Goal: Information Seeking & Learning: Learn about a topic

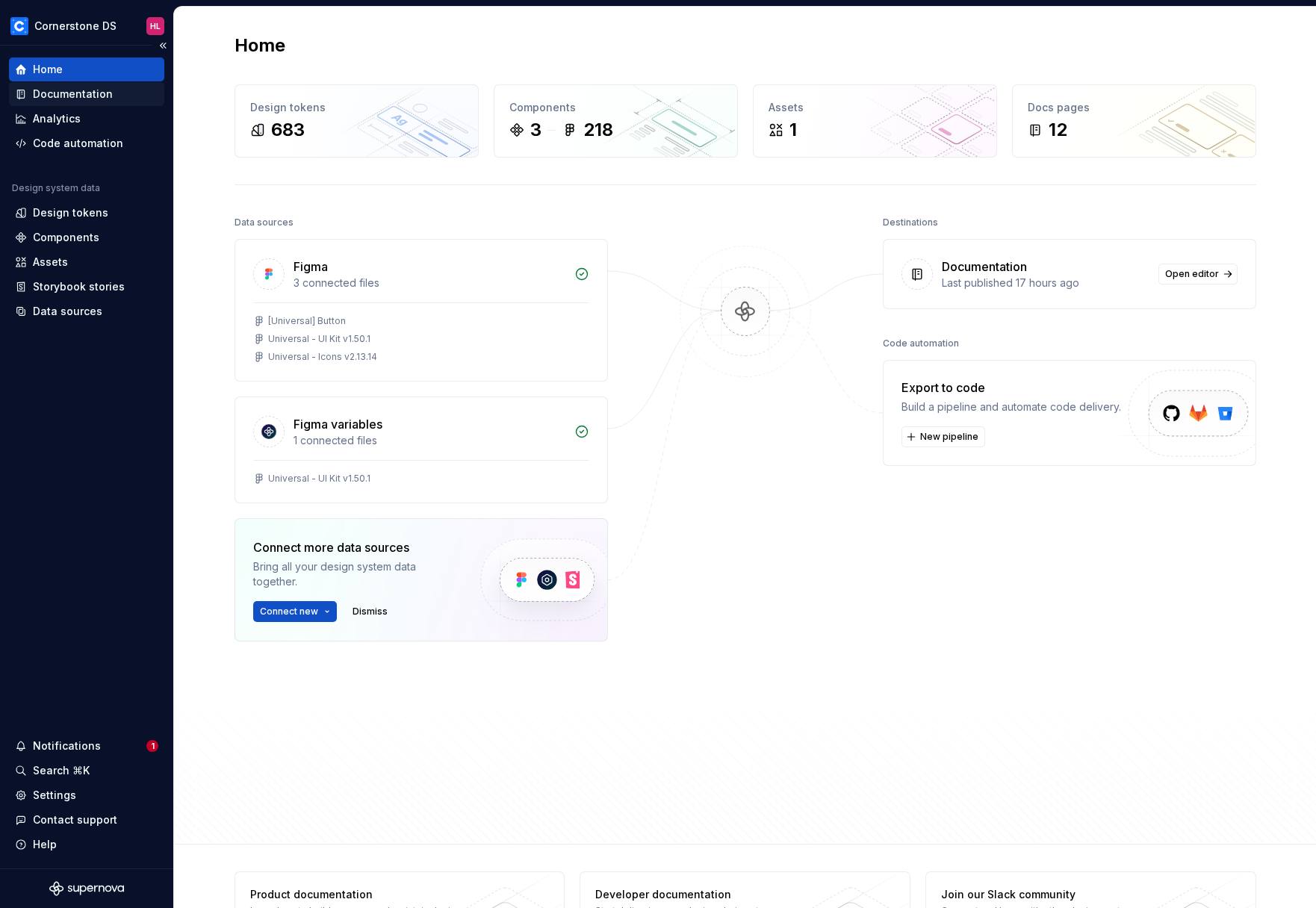
click at [81, 96] on div "Documentation" at bounding box center [73, 94] width 80 height 15
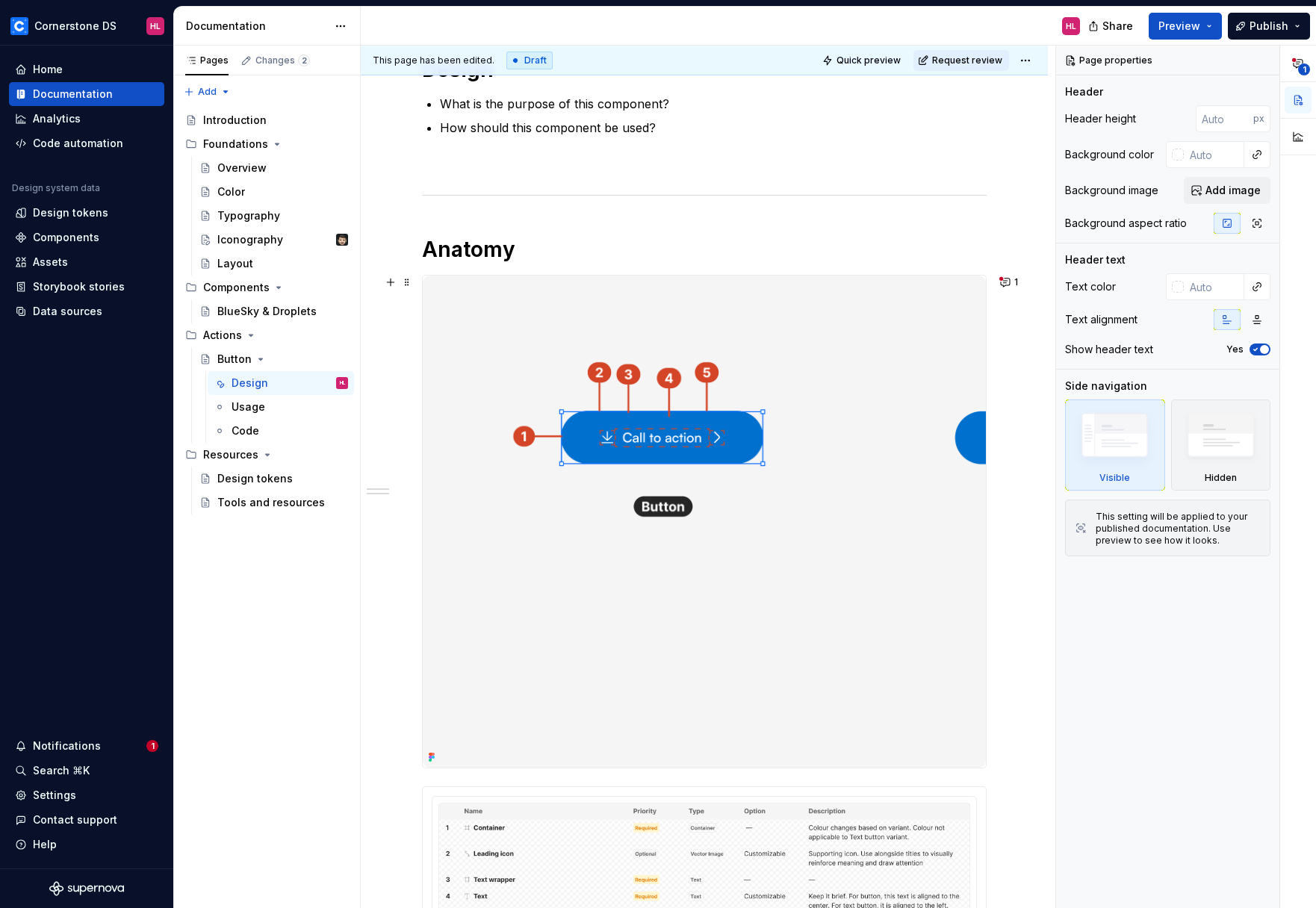
scroll to position [204, 0]
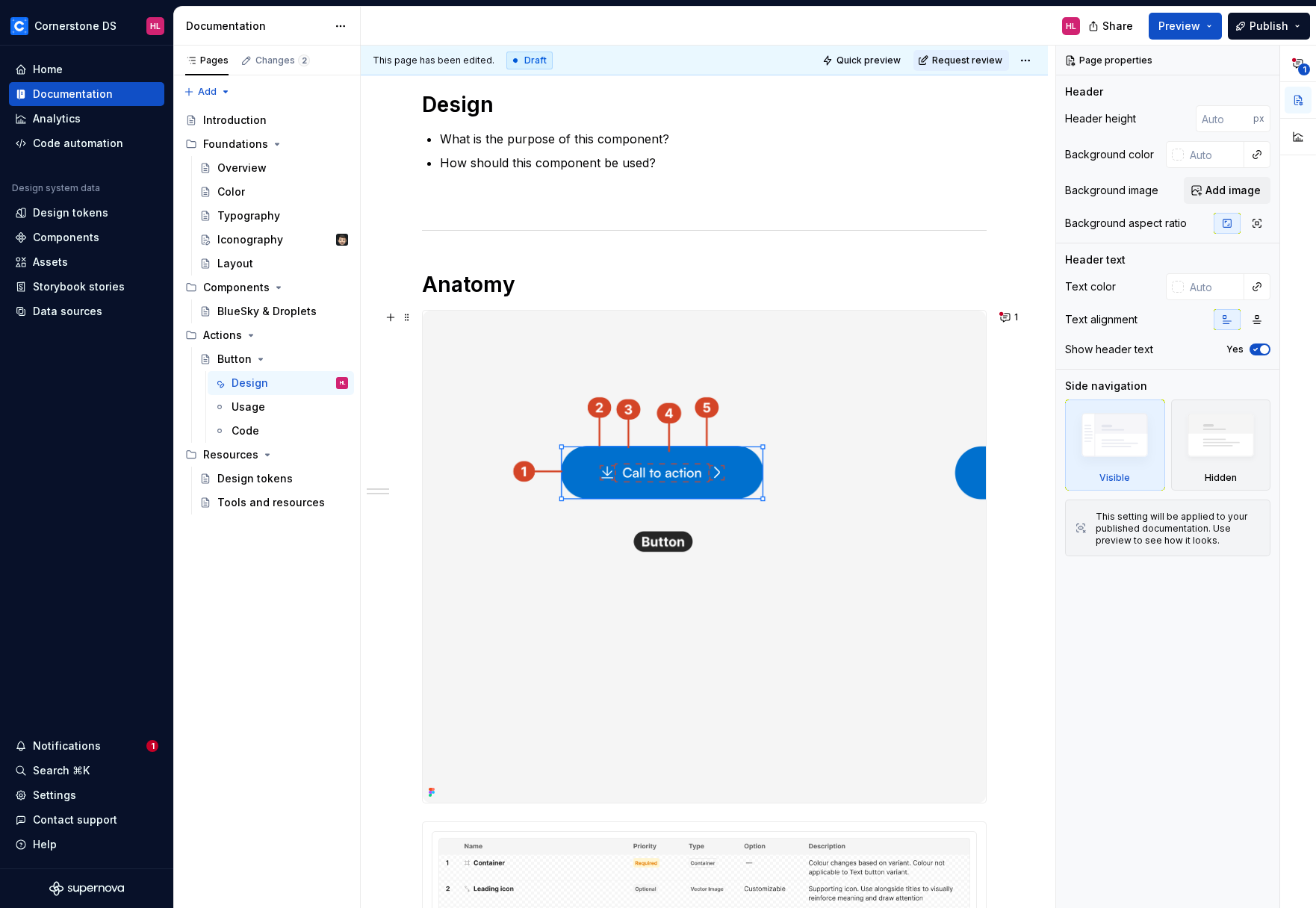
click at [820, 531] on img at bounding box center [705, 557] width 563 height 492
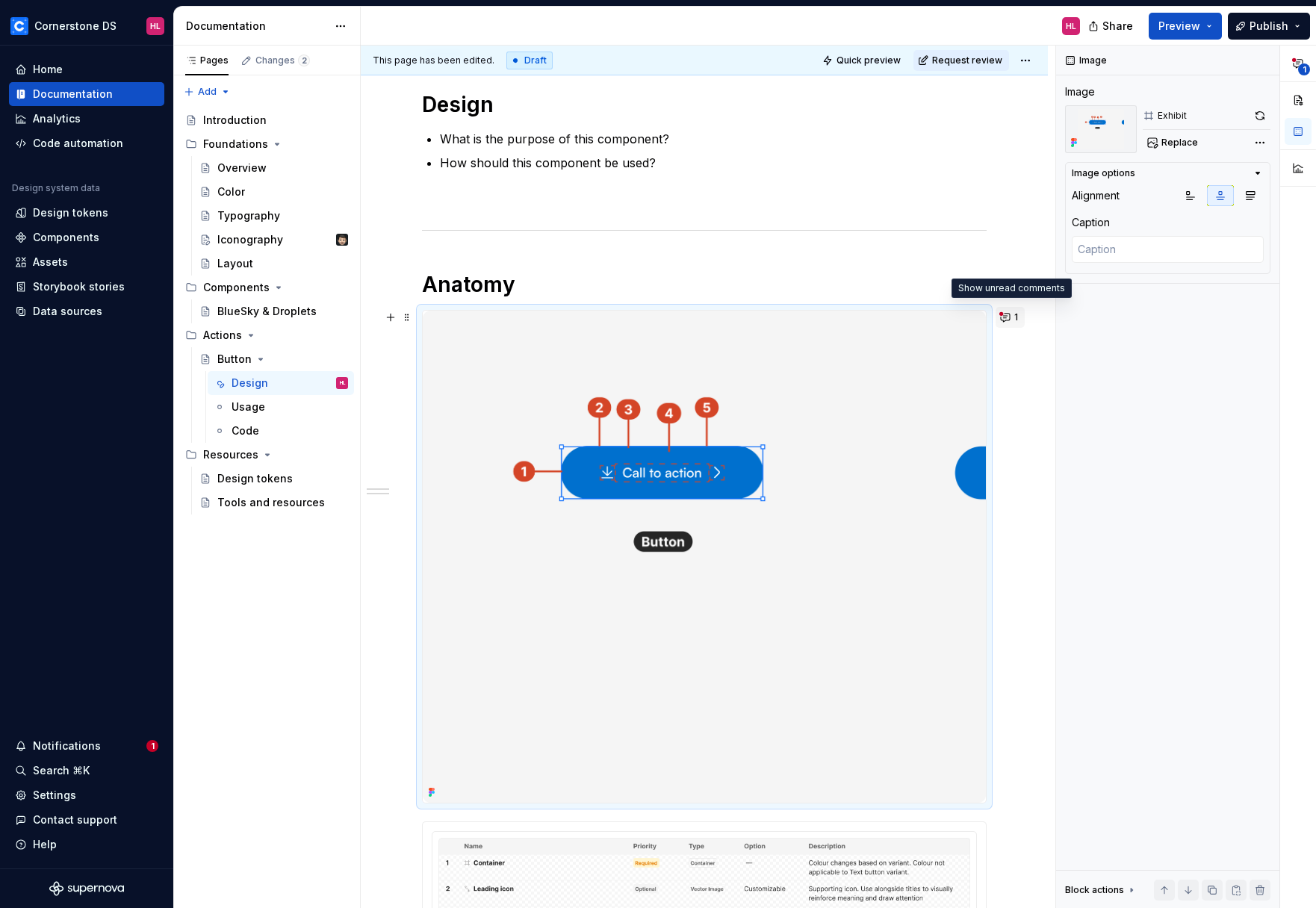
click at [998, 322] on button "1" at bounding box center [1009, 317] width 29 height 21
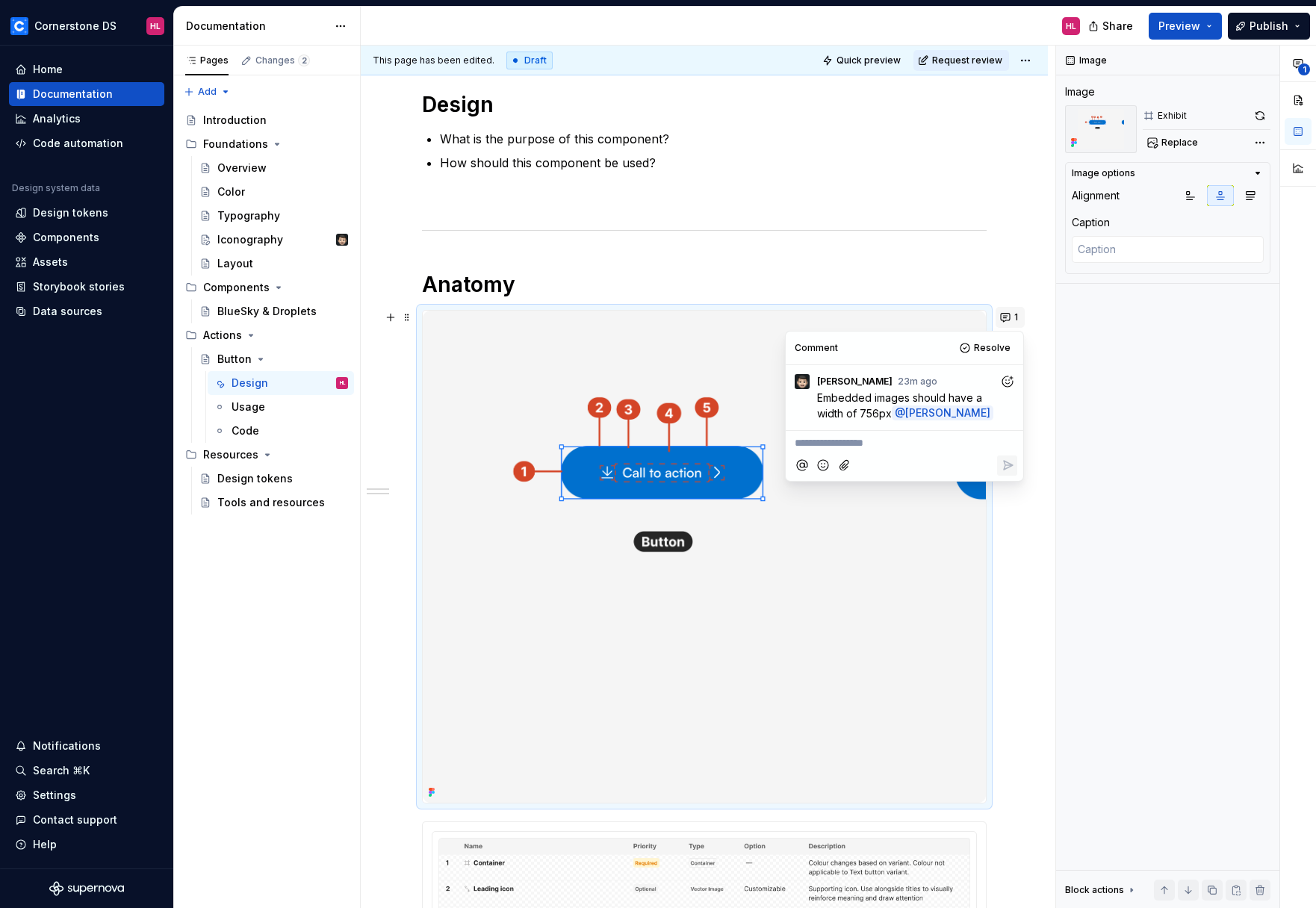
type textarea "*"
click at [867, 443] on p "**********" at bounding box center [904, 443] width 219 height 16
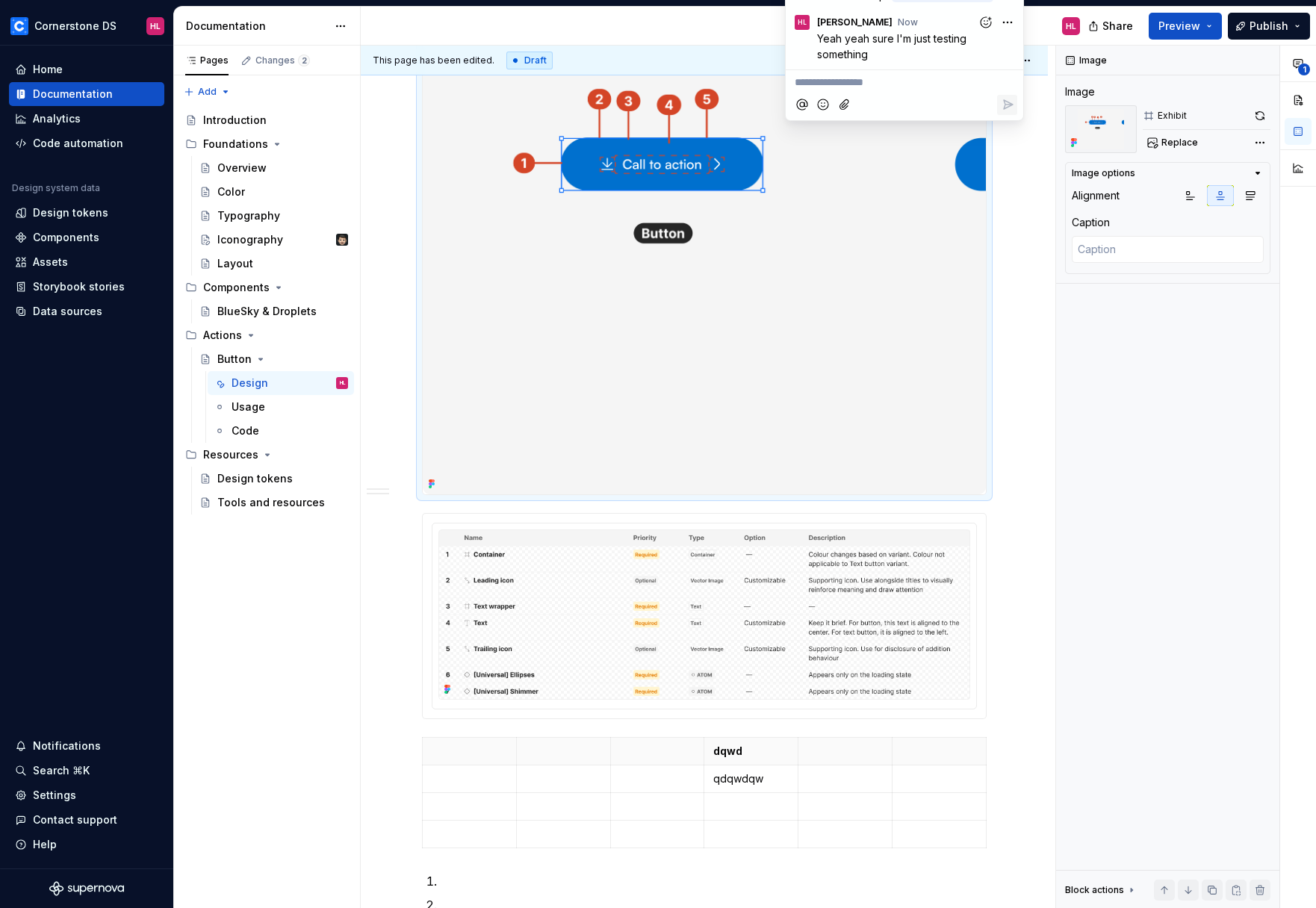
scroll to position [713, 0]
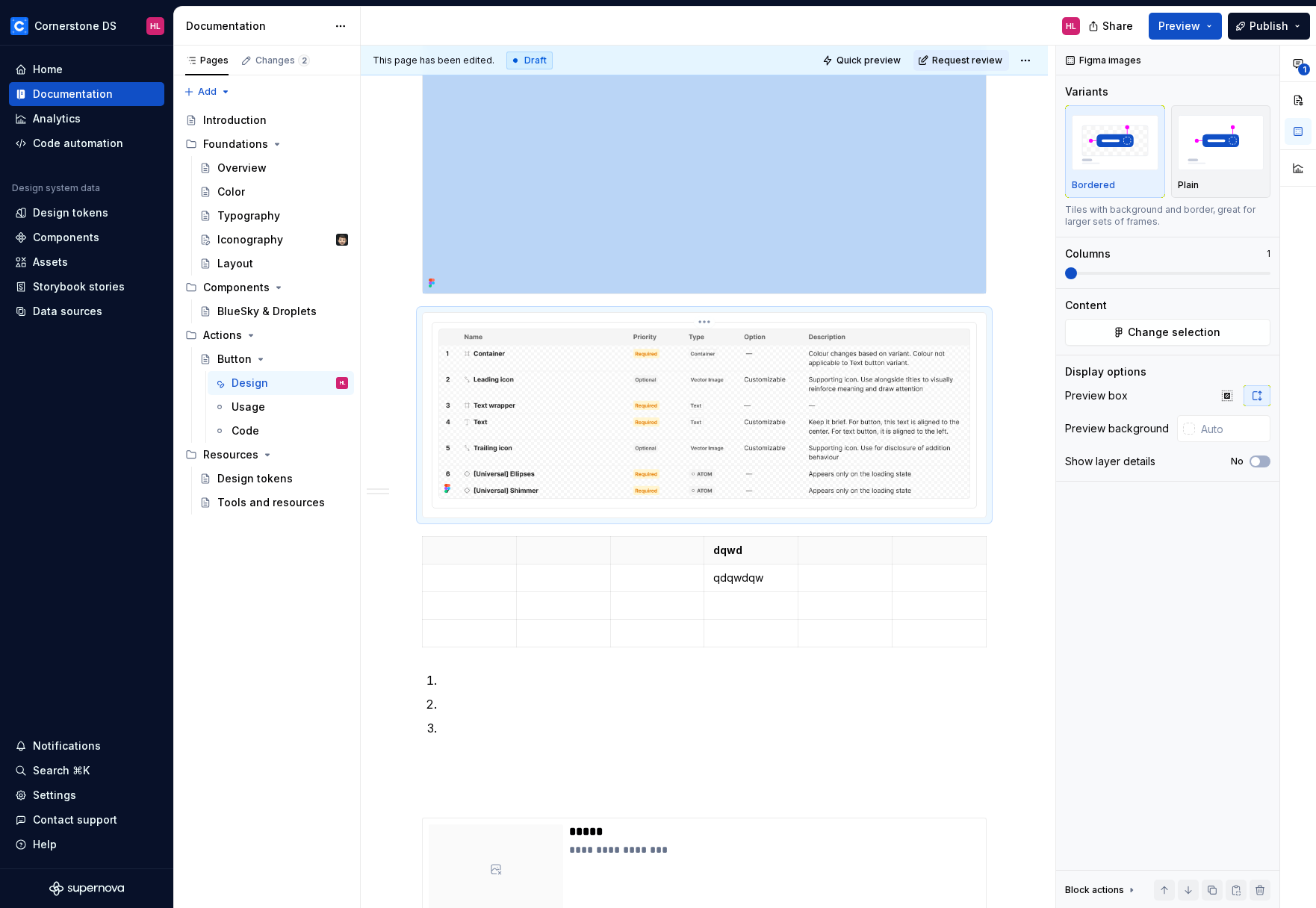
click at [632, 372] on img at bounding box center [705, 413] width 532 height 169
click at [278, 233] on div "Iconography" at bounding box center [250, 240] width 66 height 15
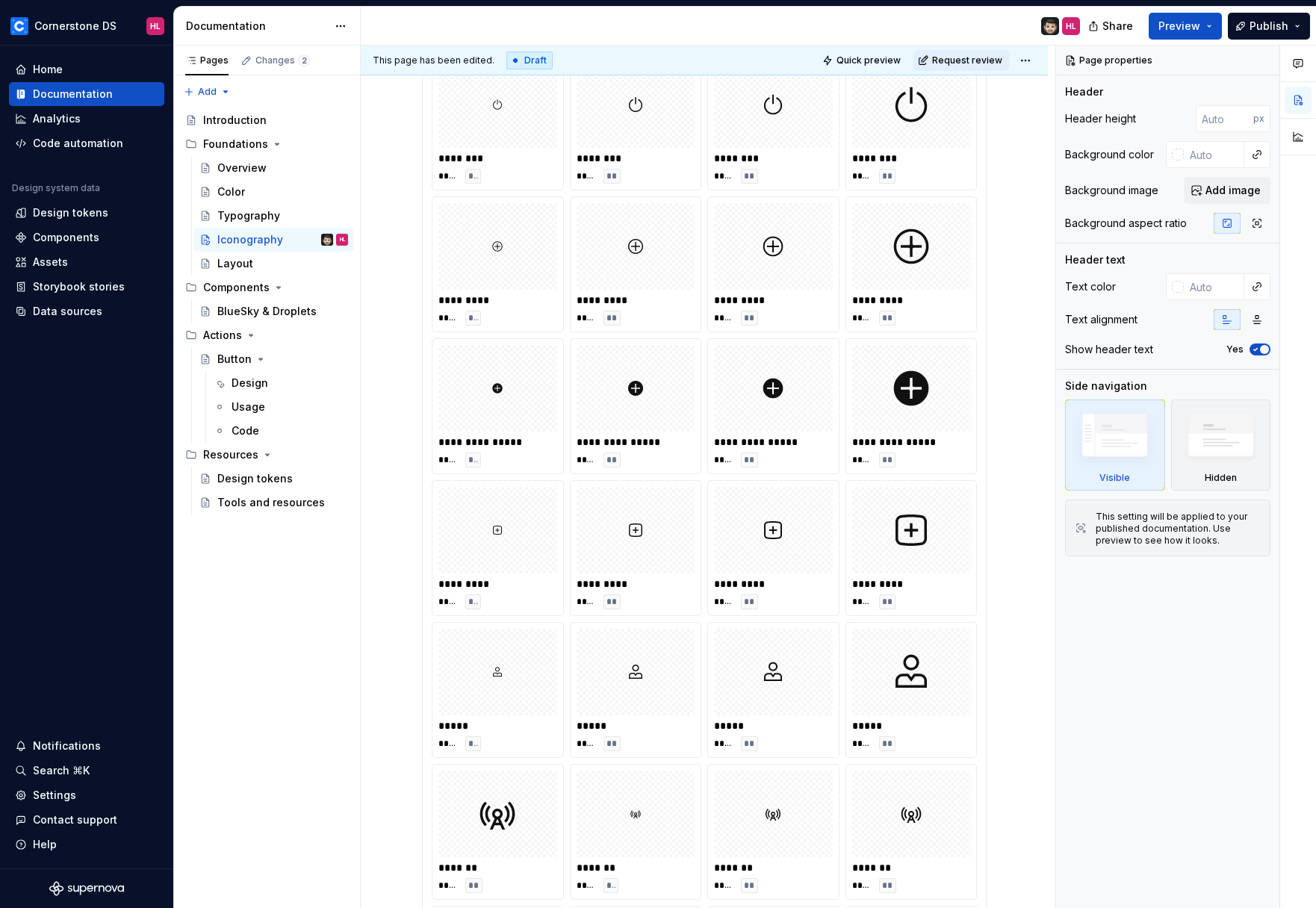
scroll to position [181, 0]
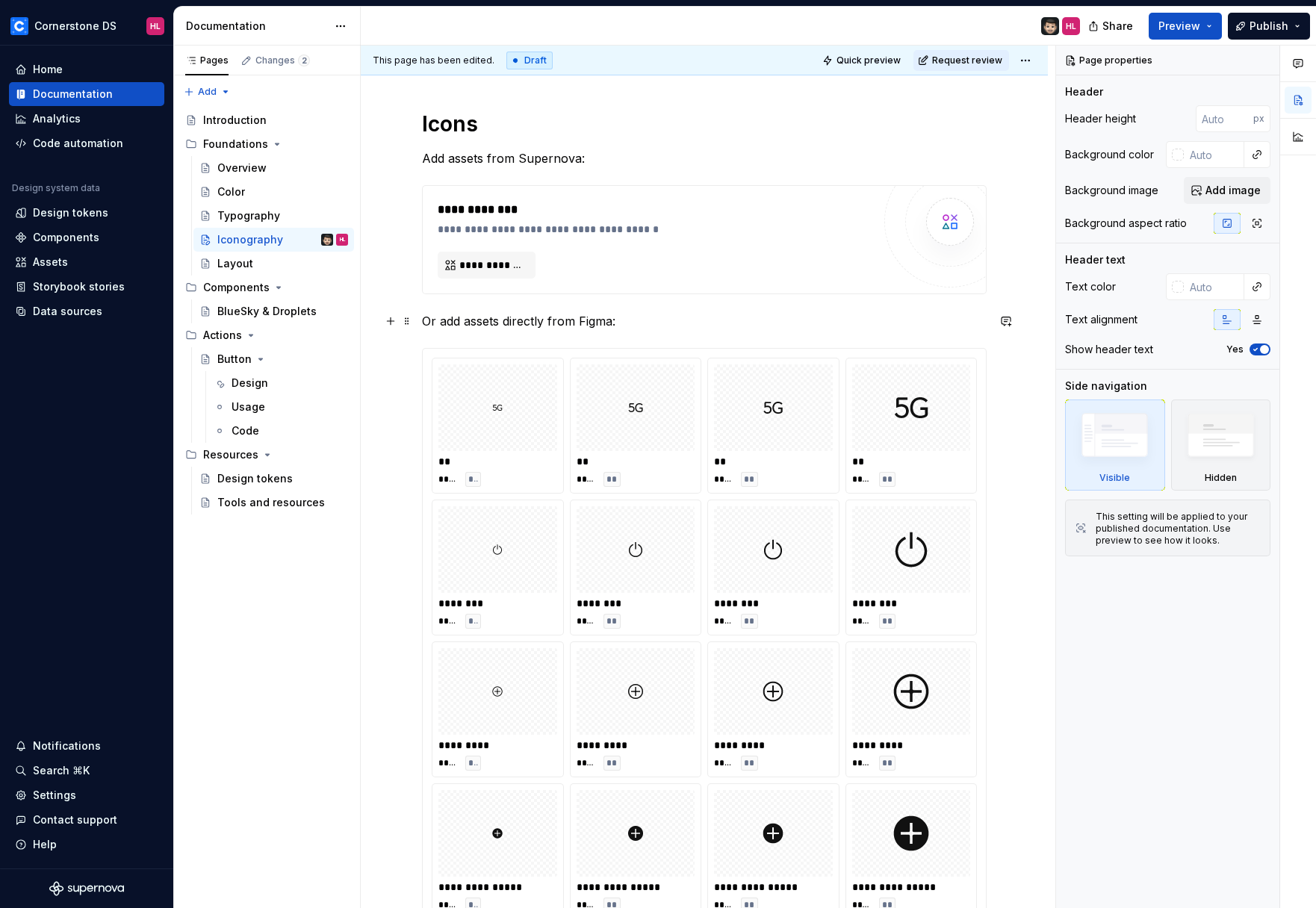
type textarea "*"
click at [478, 321] on p "Or add assets directly from Figma:" at bounding box center [704, 321] width 564 height 18
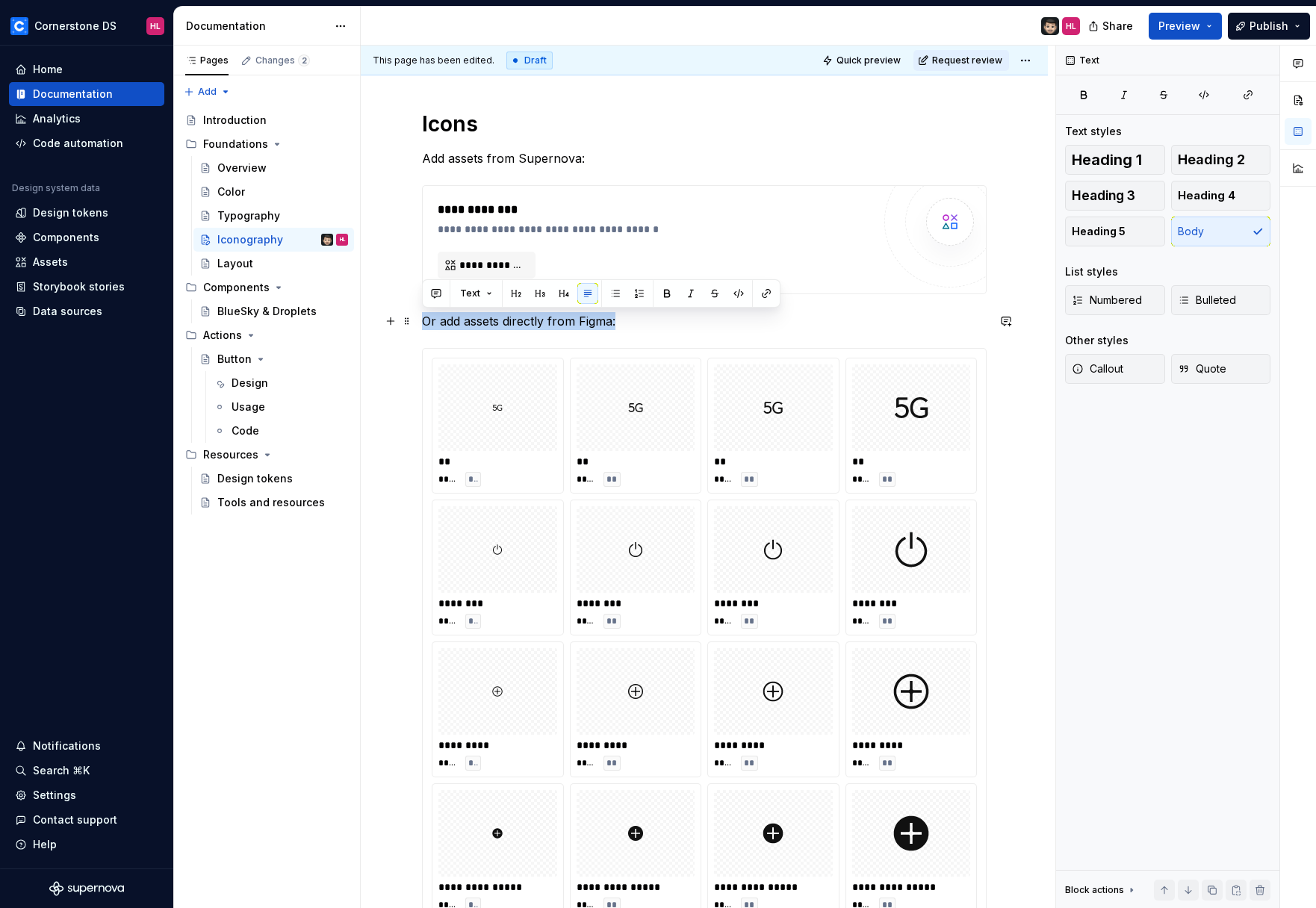
drag, startPoint x: 422, startPoint y: 326, endPoint x: 646, endPoint y: 326, distance: 224.0
click at [646, 326] on p "Or add assets directly from Figma:" at bounding box center [704, 321] width 564 height 18
click at [657, 316] on p "Test Icons as components import" at bounding box center [704, 321] width 564 height 18
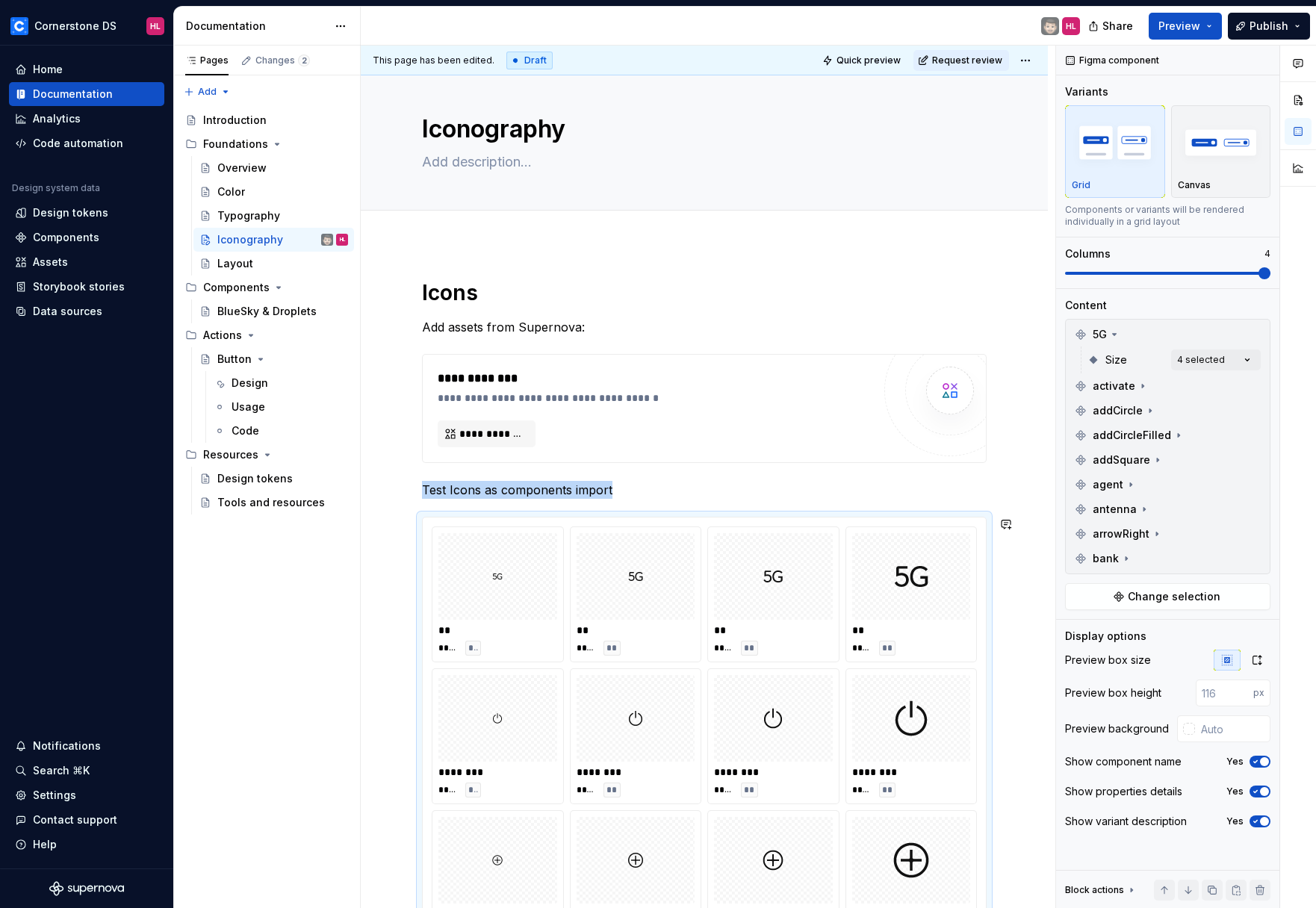
scroll to position [0, 0]
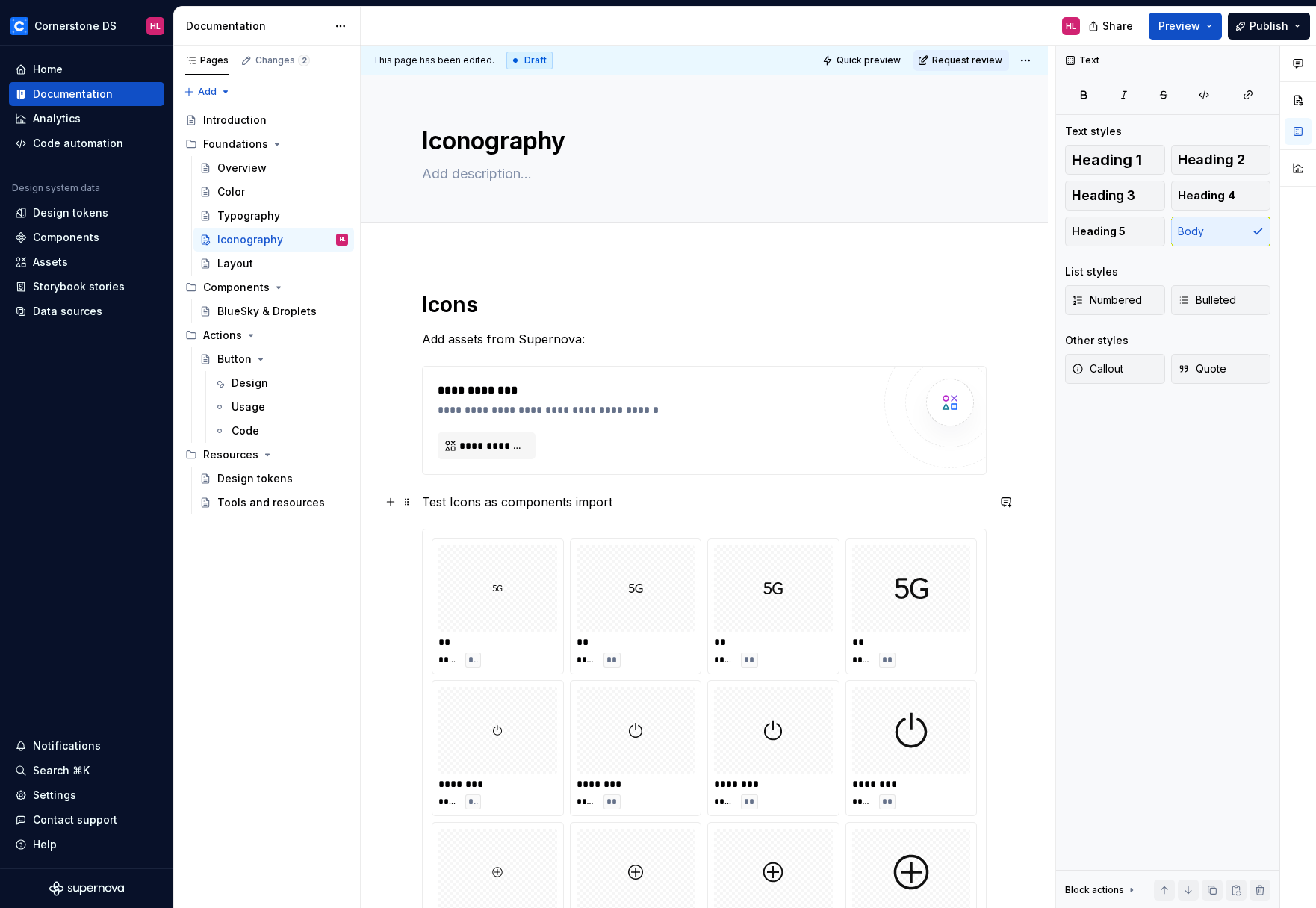
click at [626, 498] on p "Test Icons as components import" at bounding box center [704, 502] width 564 height 18
click at [643, 503] on p "Test Icons as components import (Not asset)" at bounding box center [704, 502] width 564 height 18
click at [730, 508] on p "Test Icons as components import (Not vector asset)" at bounding box center [704, 502] width 564 height 18
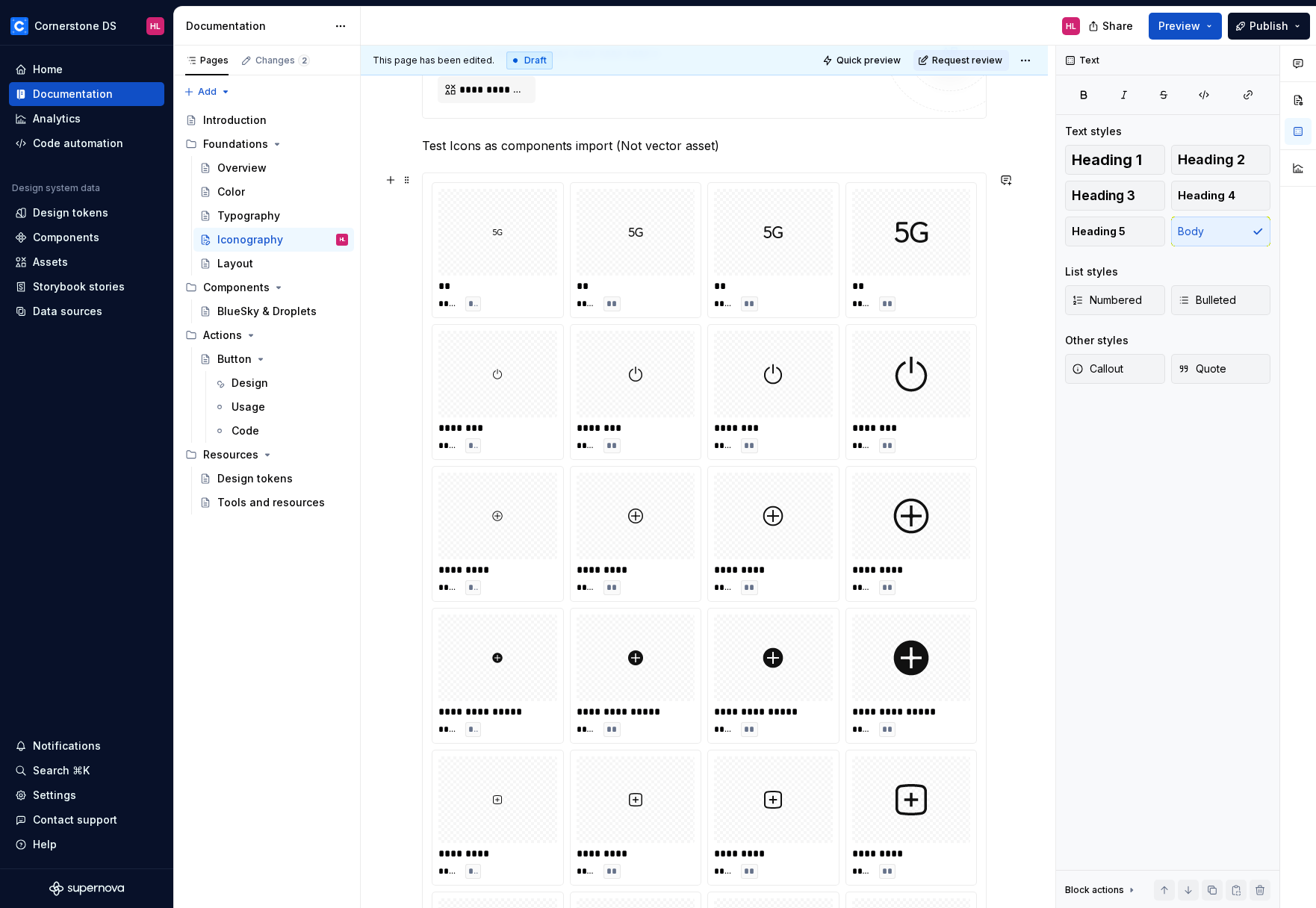
scroll to position [359, 0]
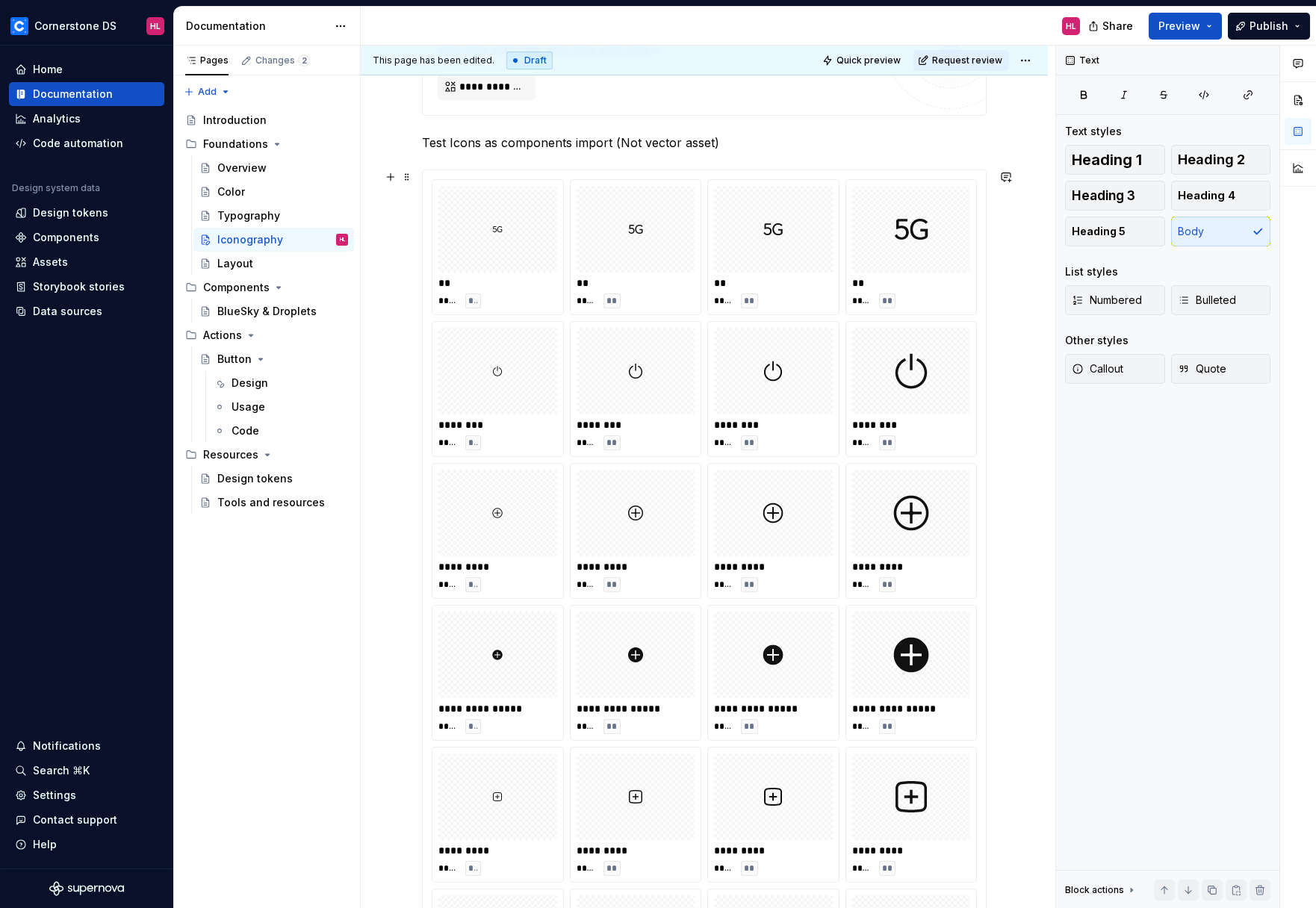
click at [1035, 481] on div "**********" at bounding box center [704, 918] width 687 height 2044
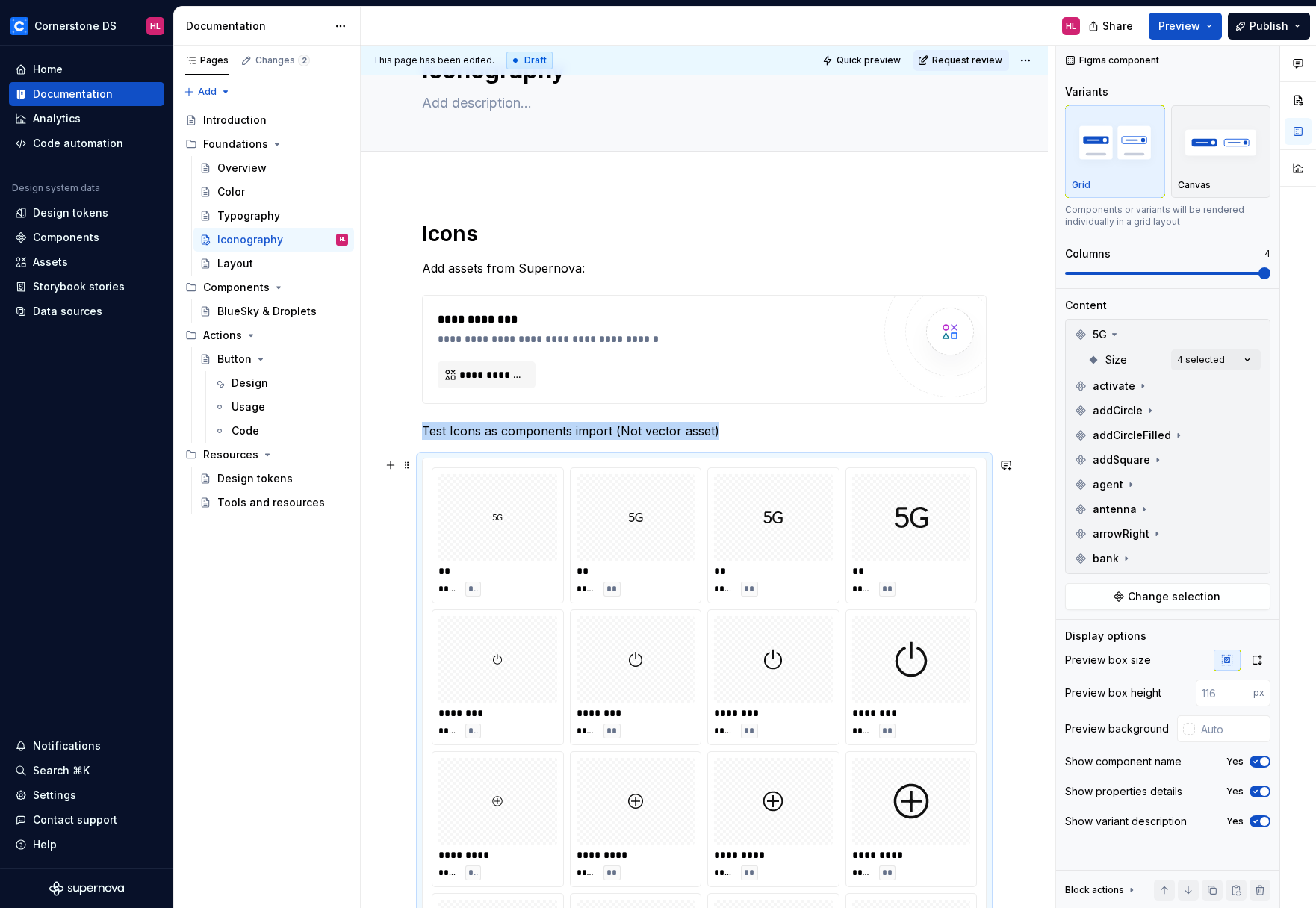
scroll to position [0, 0]
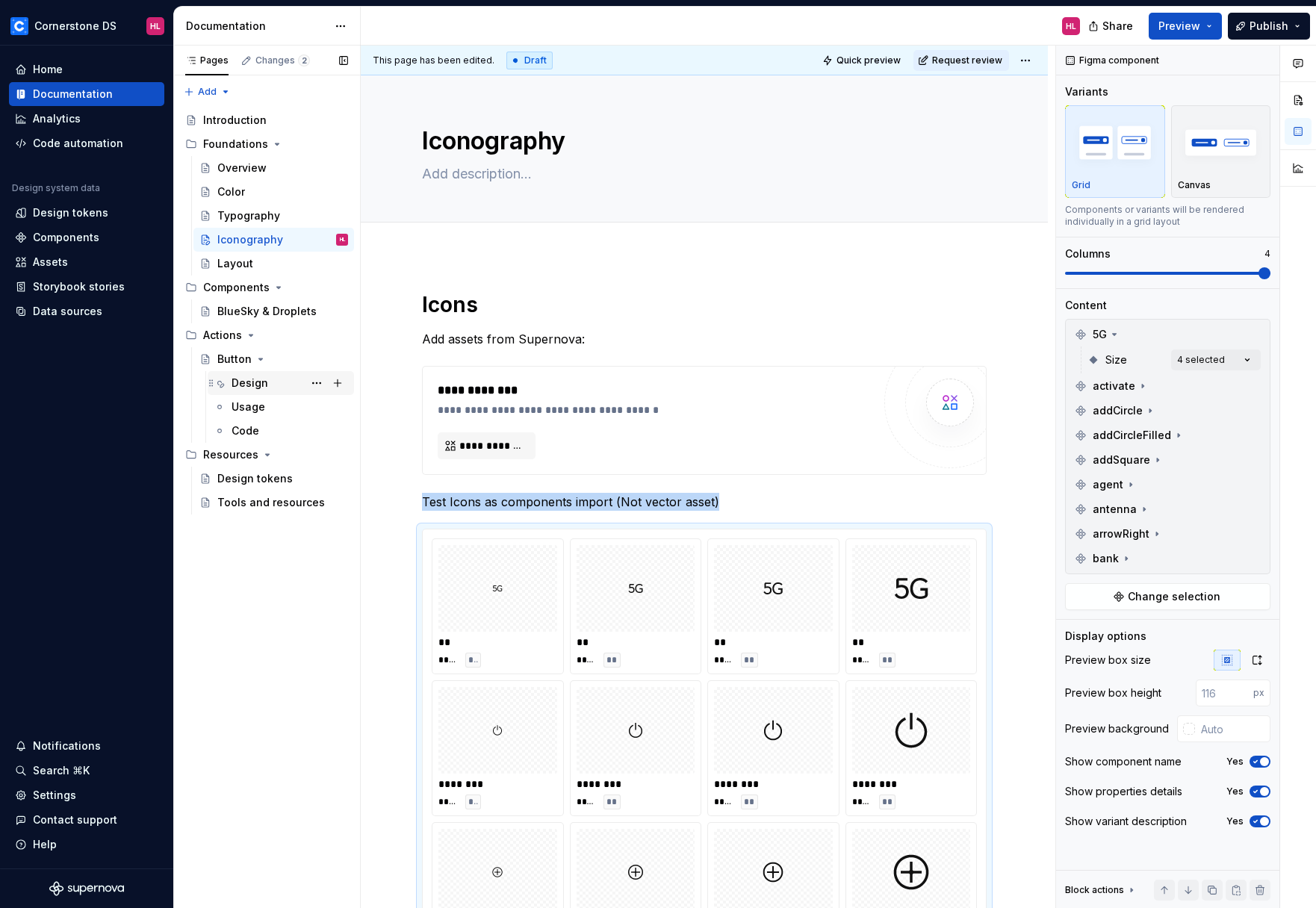
click at [284, 385] on div "Design" at bounding box center [290, 382] width 116 height 21
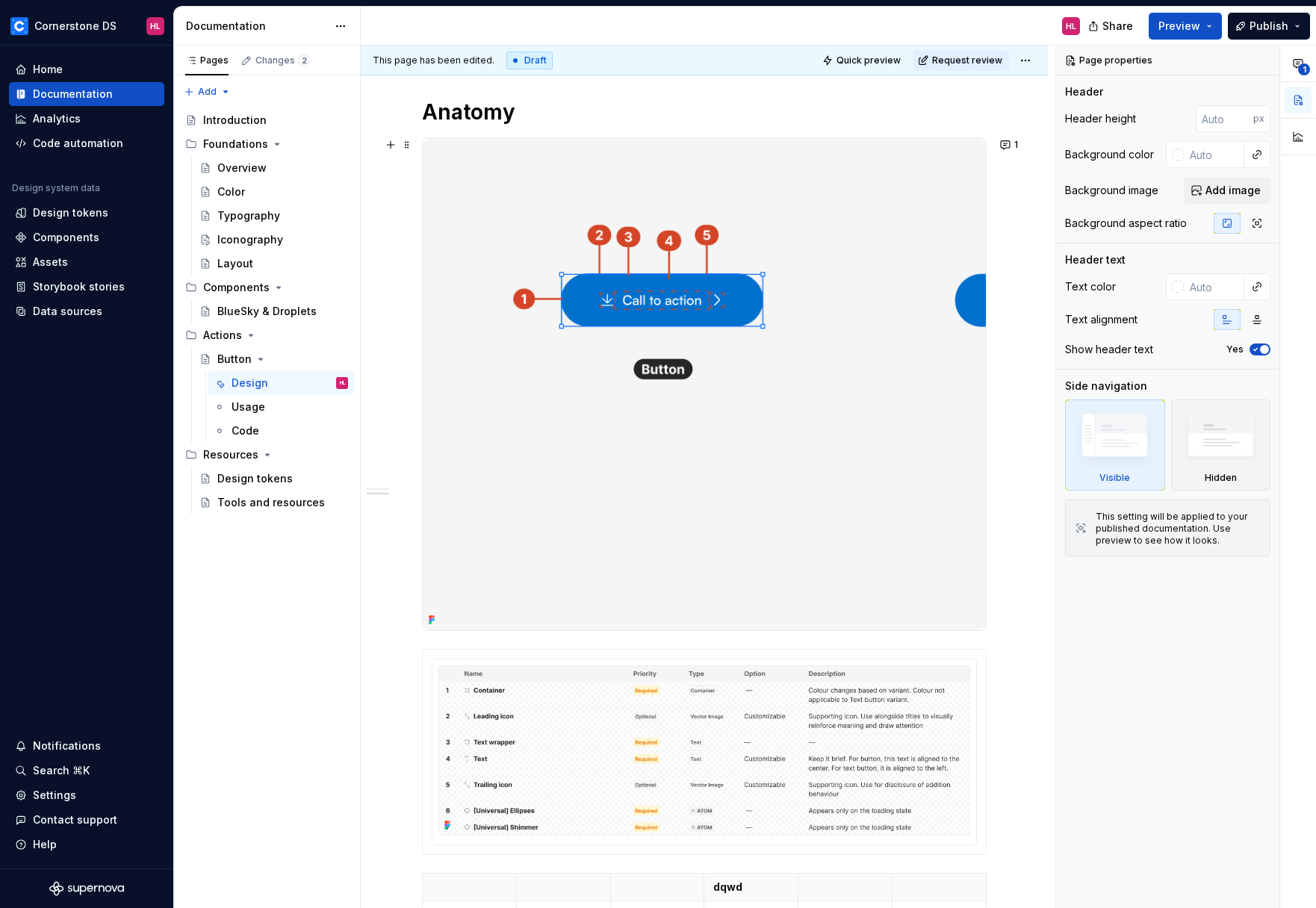
scroll to position [327, 0]
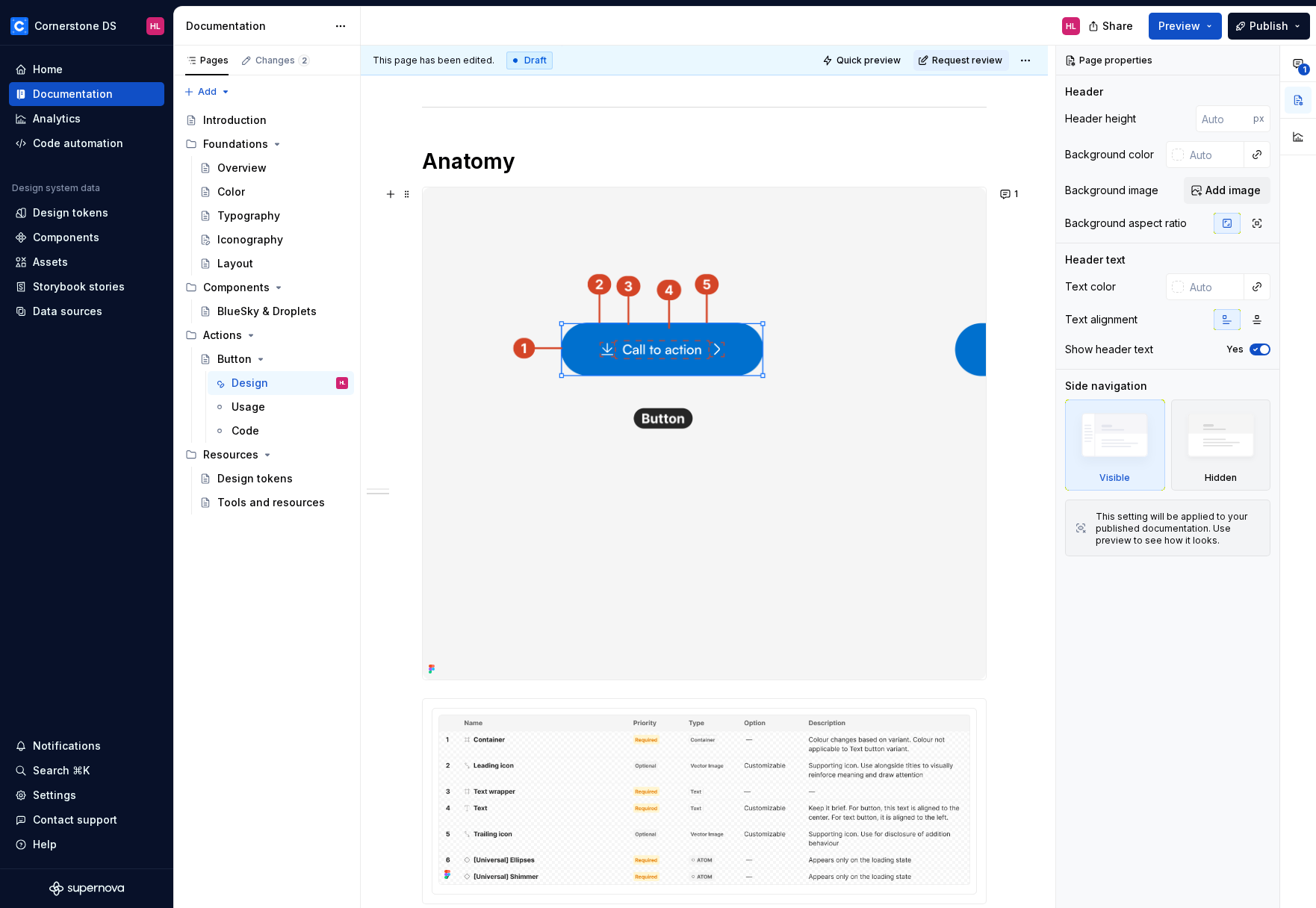
click at [773, 505] on img at bounding box center [705, 434] width 563 height 492
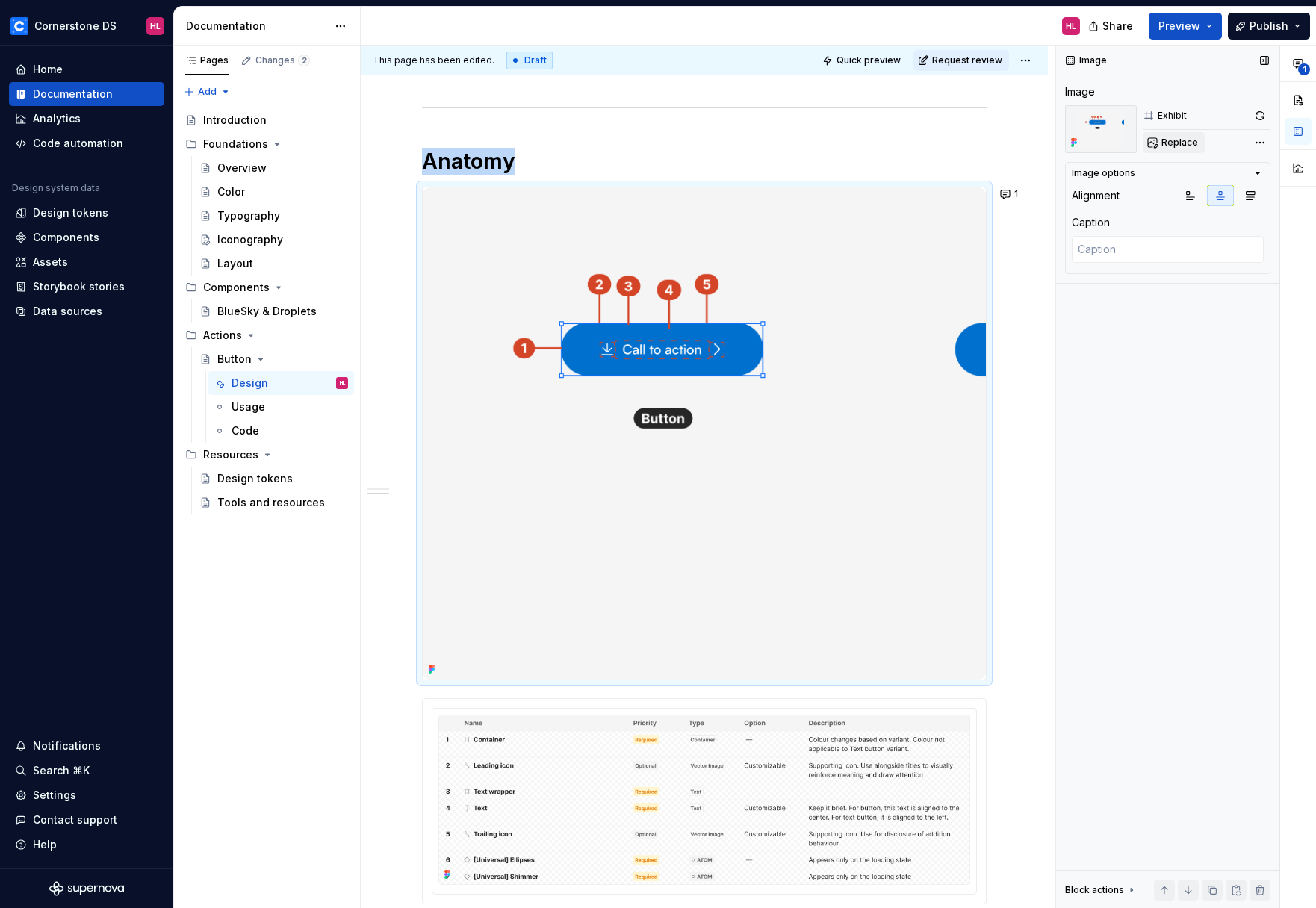
click at [1174, 144] on span "Replace" at bounding box center [1180, 142] width 37 height 12
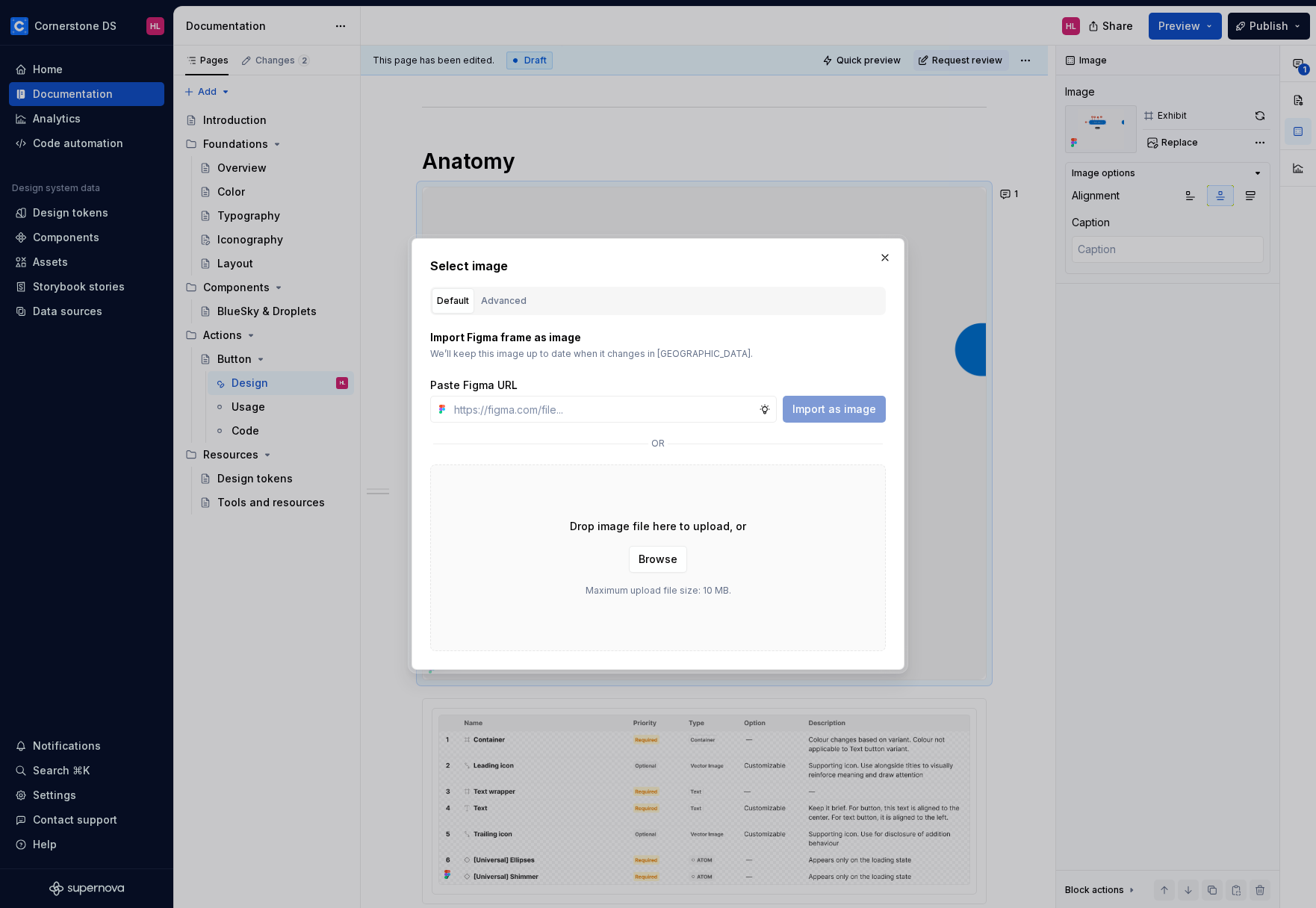
type textarea "*"
type input "[URL][DOMAIN_NAME]"
type textarea "*"
type input "[URL][DOMAIN_NAME]"
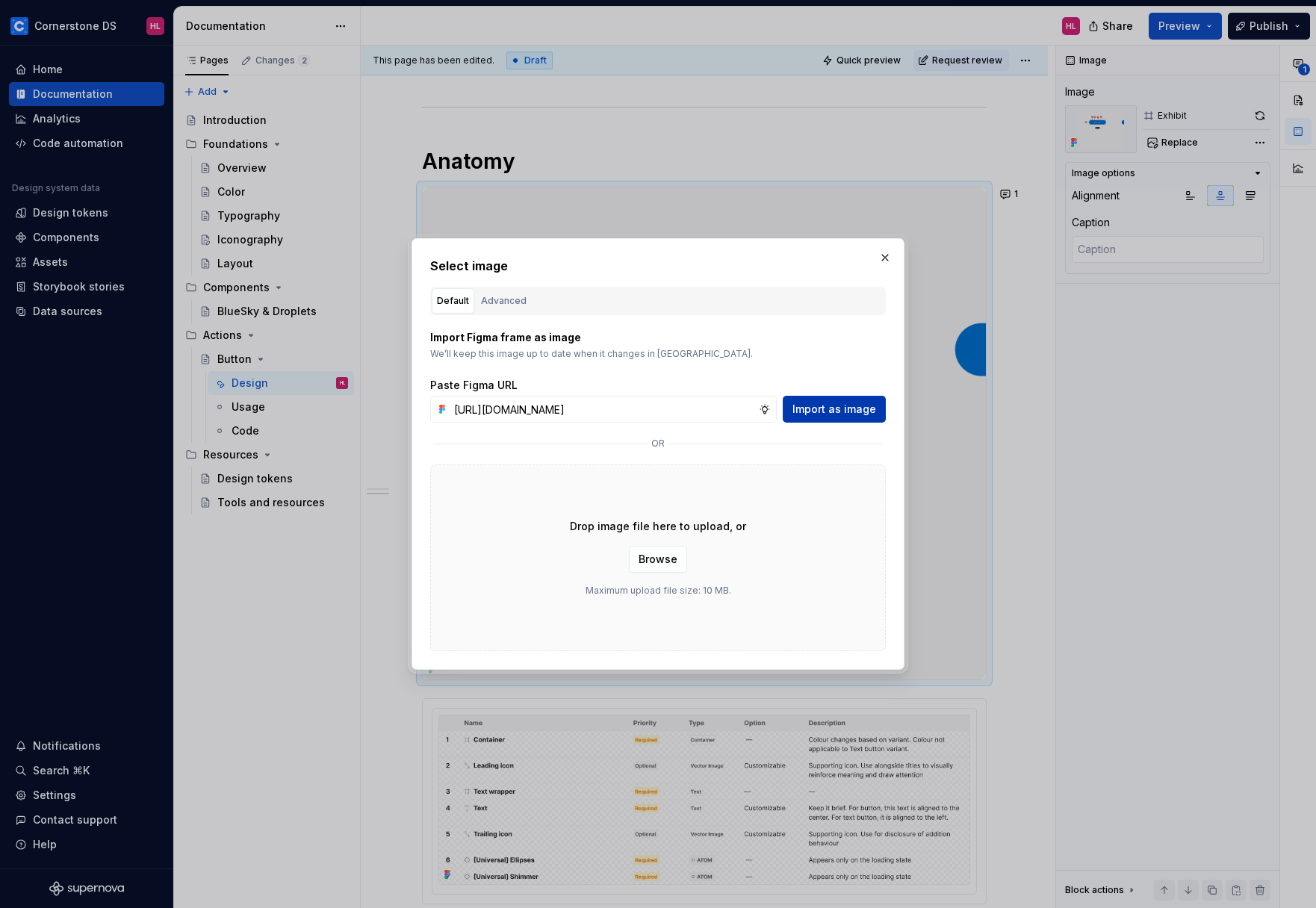
click at [835, 404] on span "Import as image" at bounding box center [834, 410] width 84 height 15
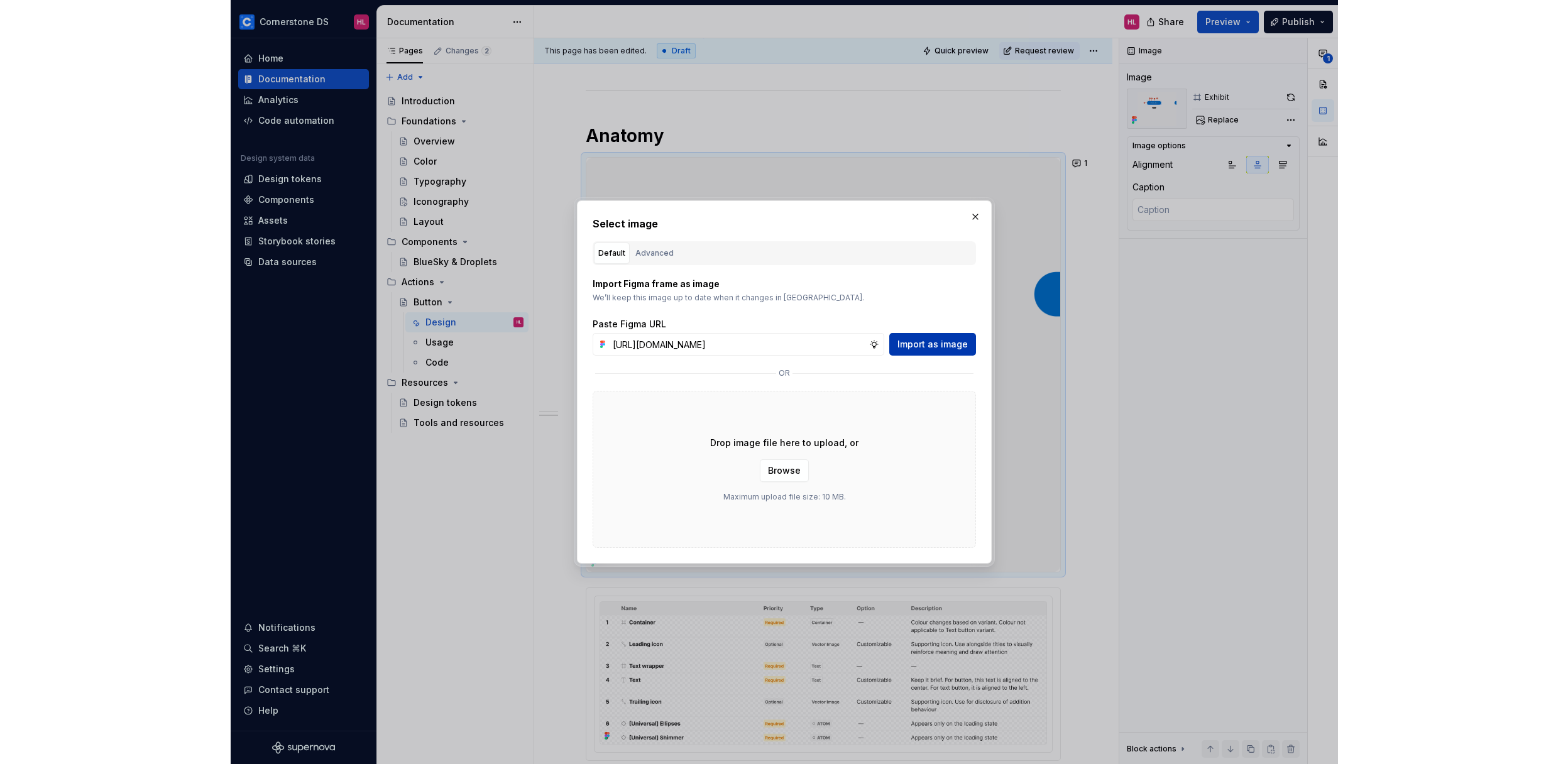
scroll to position [0, 0]
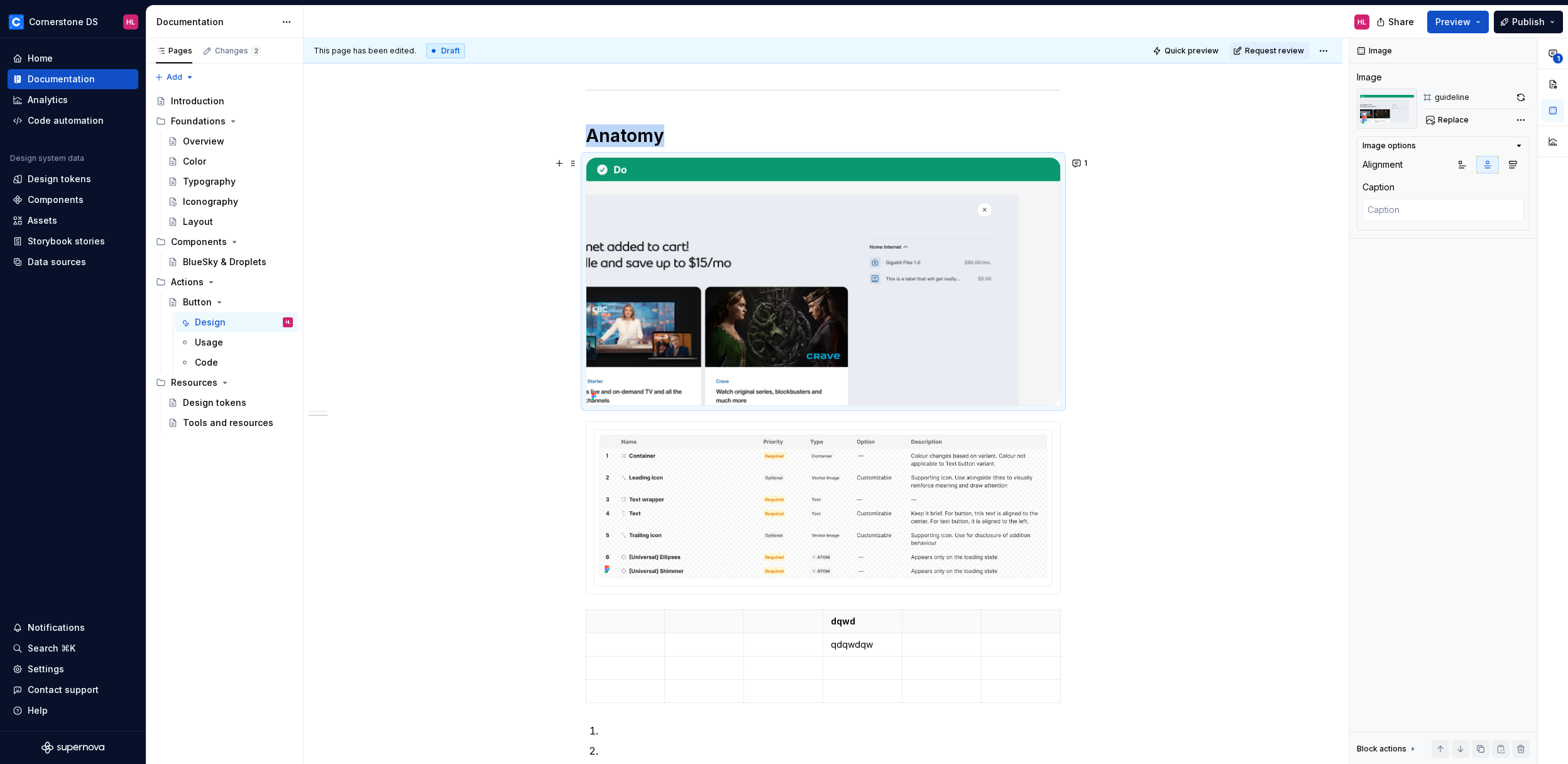
click at [1107, 289] on div "**********" at bounding box center [823, 675] width 1039 height 1464
click at [1107, 308] on div "**********" at bounding box center [823, 675] width 1039 height 1464
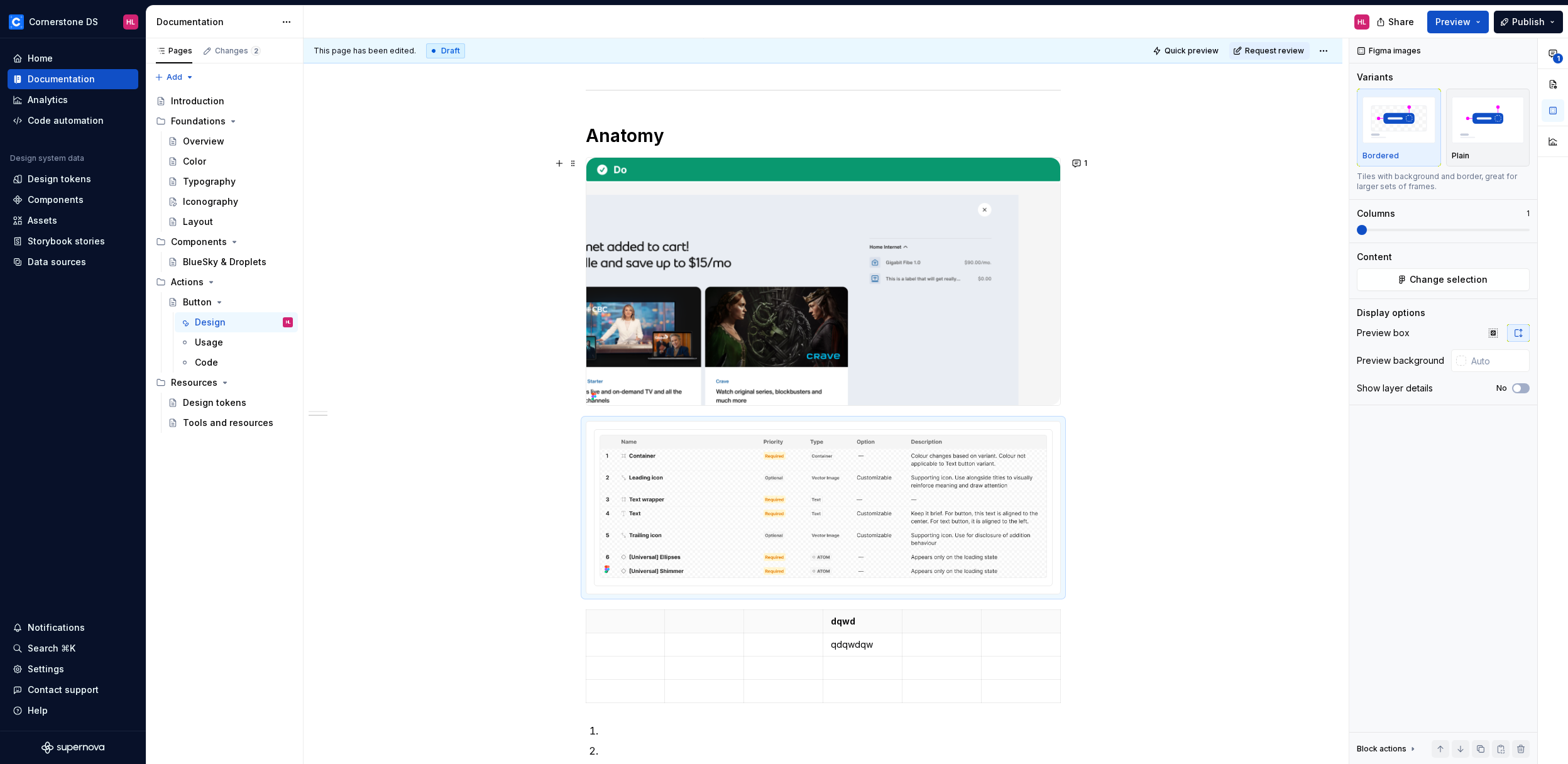
click at [1070, 256] on div "**********" at bounding box center [823, 675] width 1039 height 1464
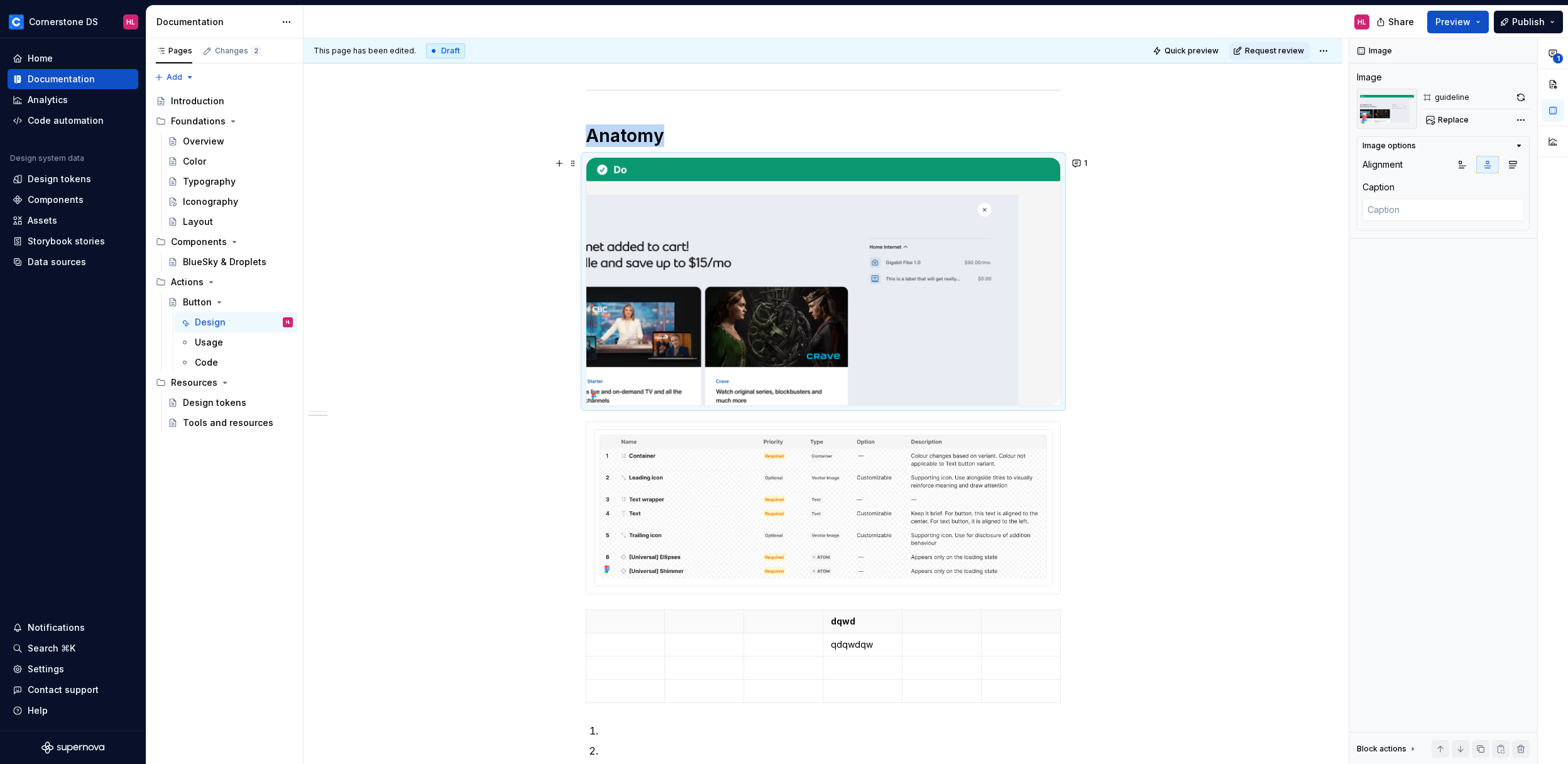
click at [964, 252] on img at bounding box center [824, 282] width 474 height 247
click at [1101, 257] on div "**********" at bounding box center [823, 675] width 1039 height 1464
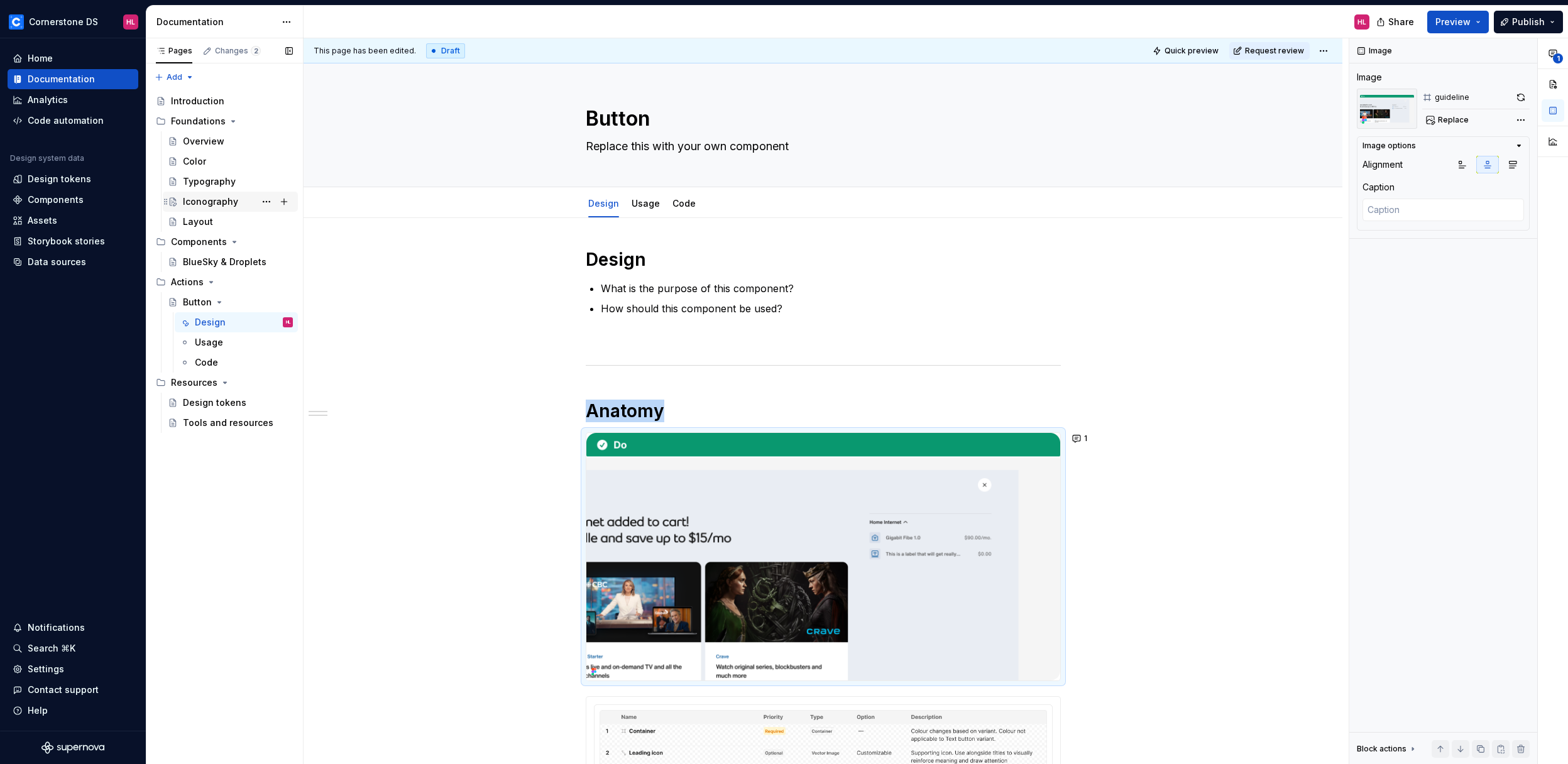
click at [213, 196] on div "Iconography" at bounding box center [211, 202] width 55 height 13
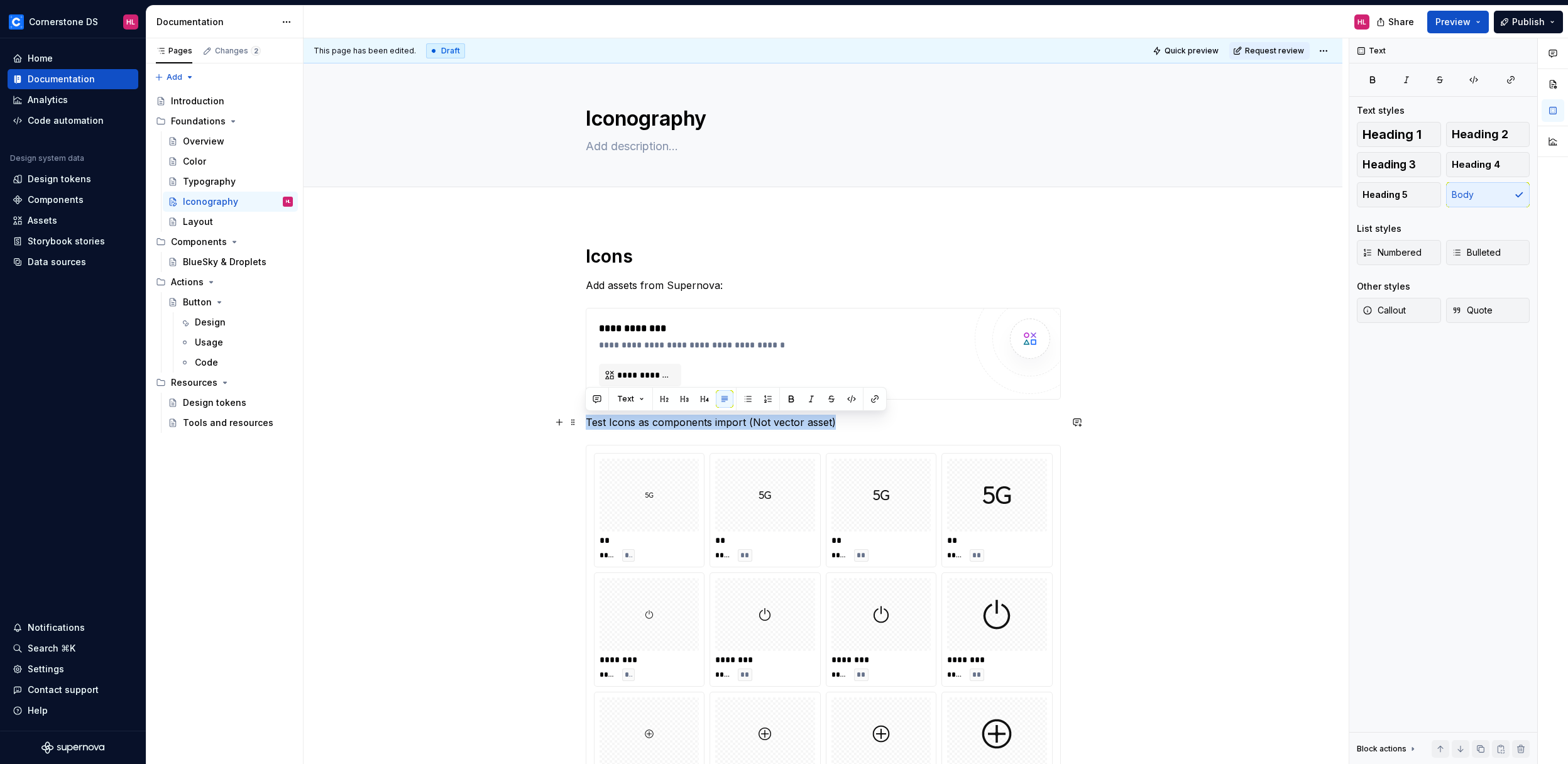
drag, startPoint x: 836, startPoint y: 418, endPoint x: 580, endPoint y: 425, distance: 256.1
click at [664, 401] on button "button" at bounding box center [664, 398] width 17 height 17
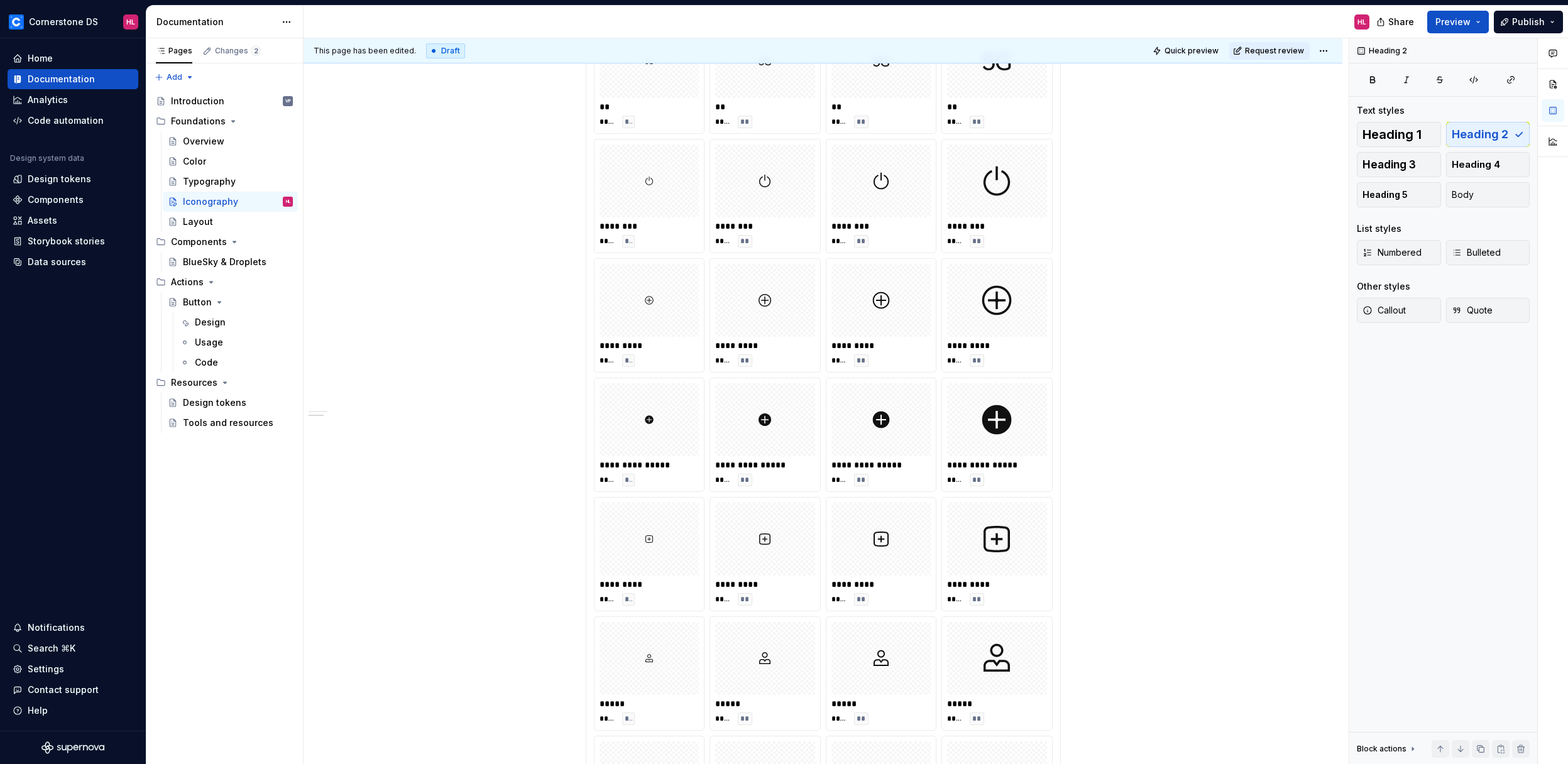
scroll to position [322, 0]
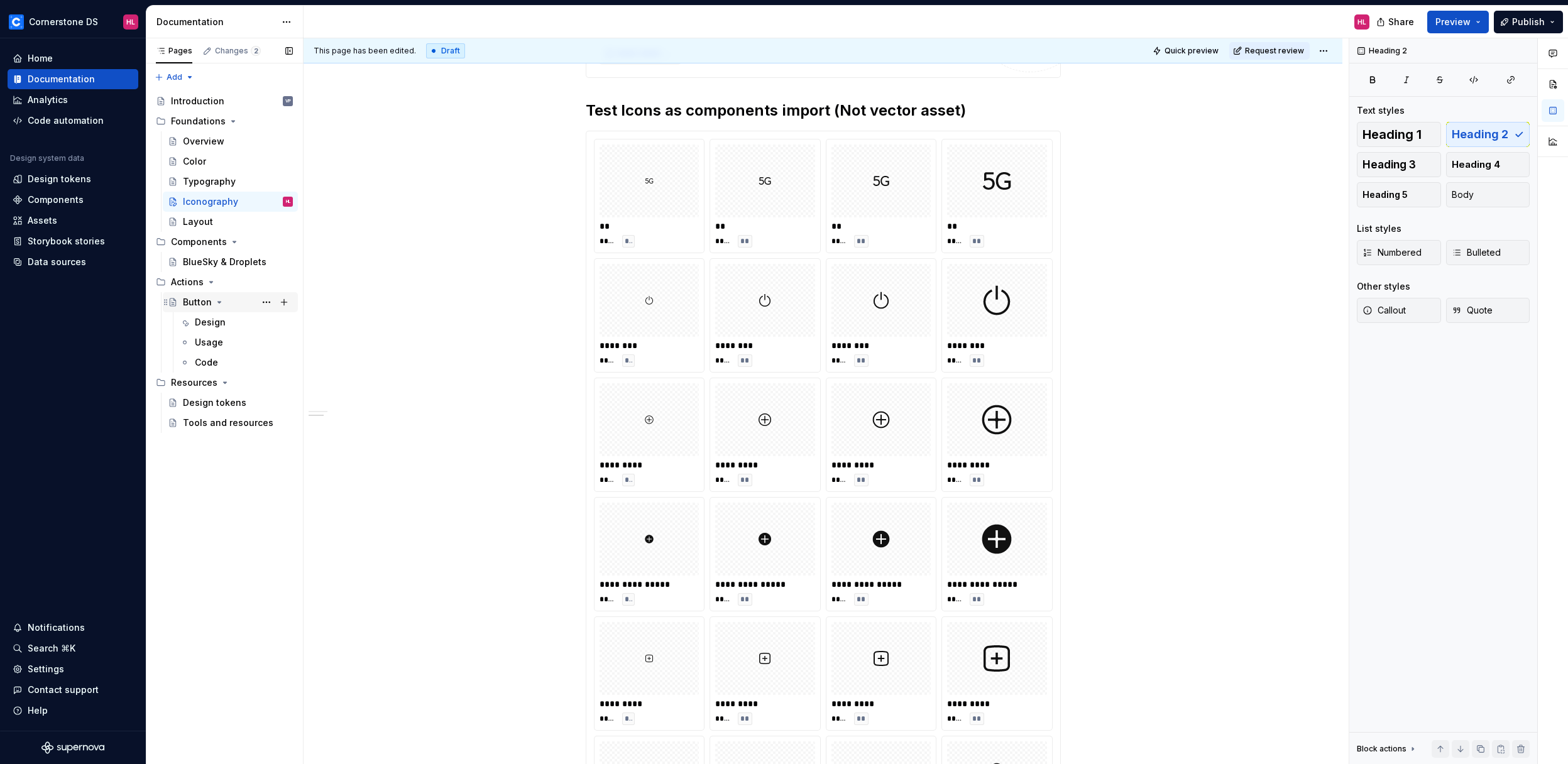
click at [208, 298] on div "Button" at bounding box center [197, 302] width 29 height 13
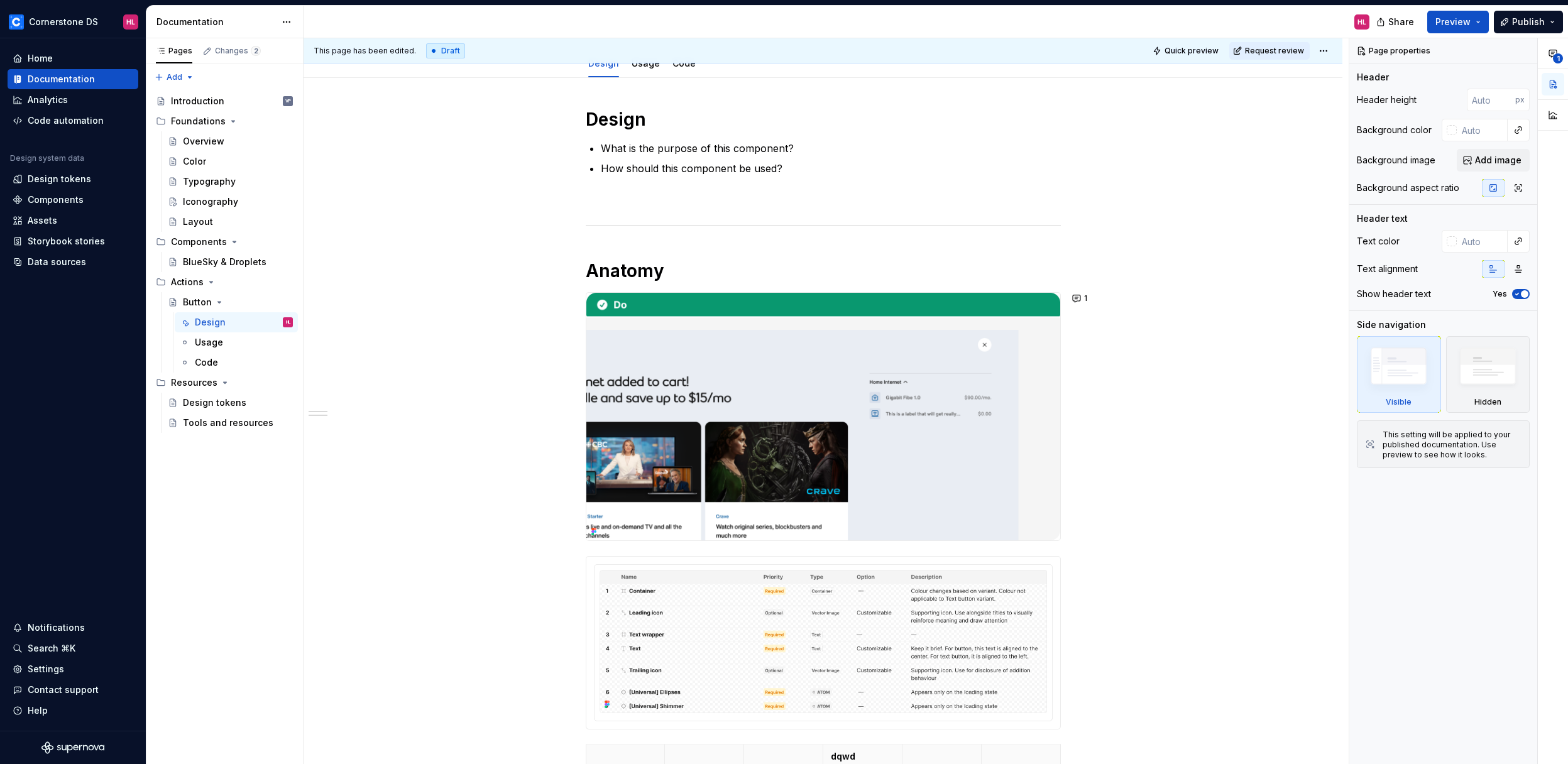
scroll to position [134, 0]
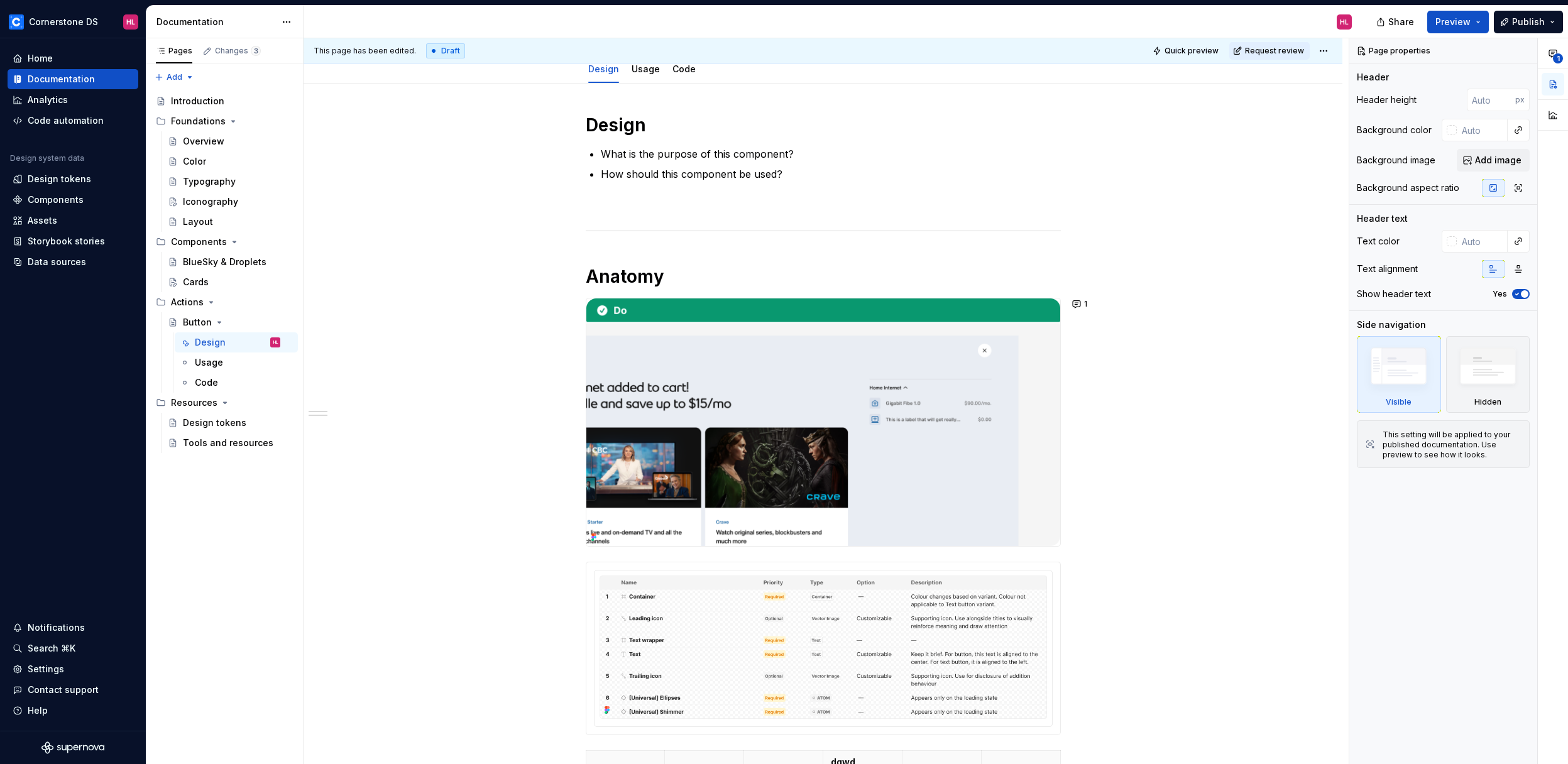
type textarea "*"
